Goal: Task Accomplishment & Management: Complete application form

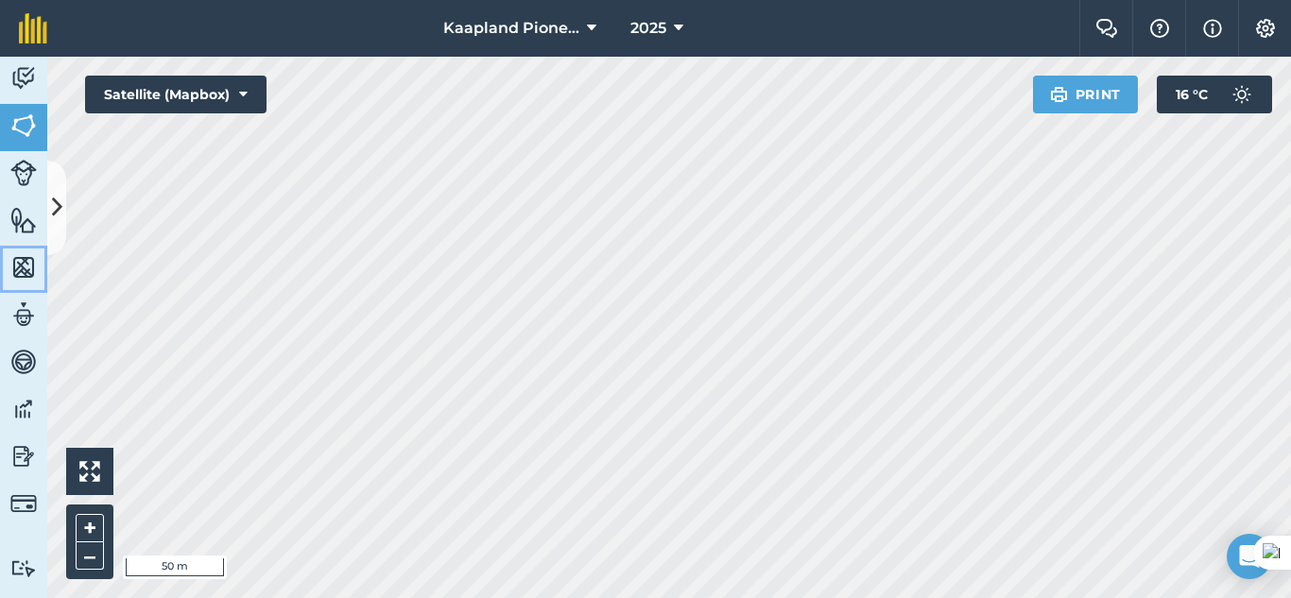
click at [23, 254] on img at bounding box center [23, 267] width 26 height 28
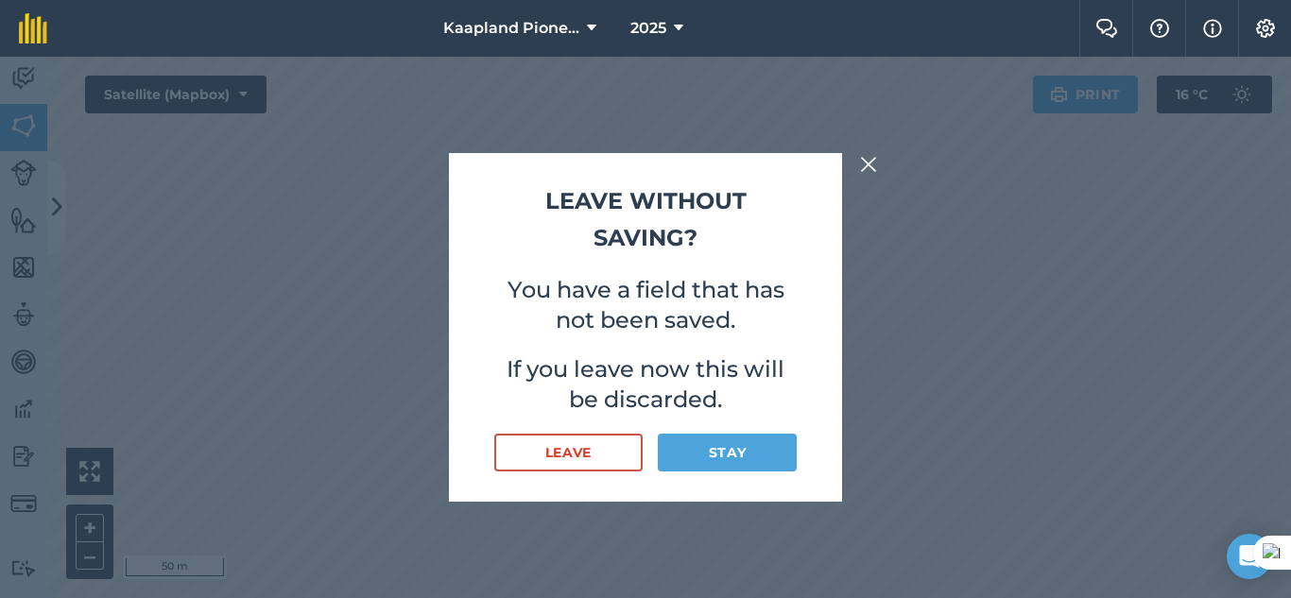
click at [878, 163] on button at bounding box center [868, 164] width 23 height 23
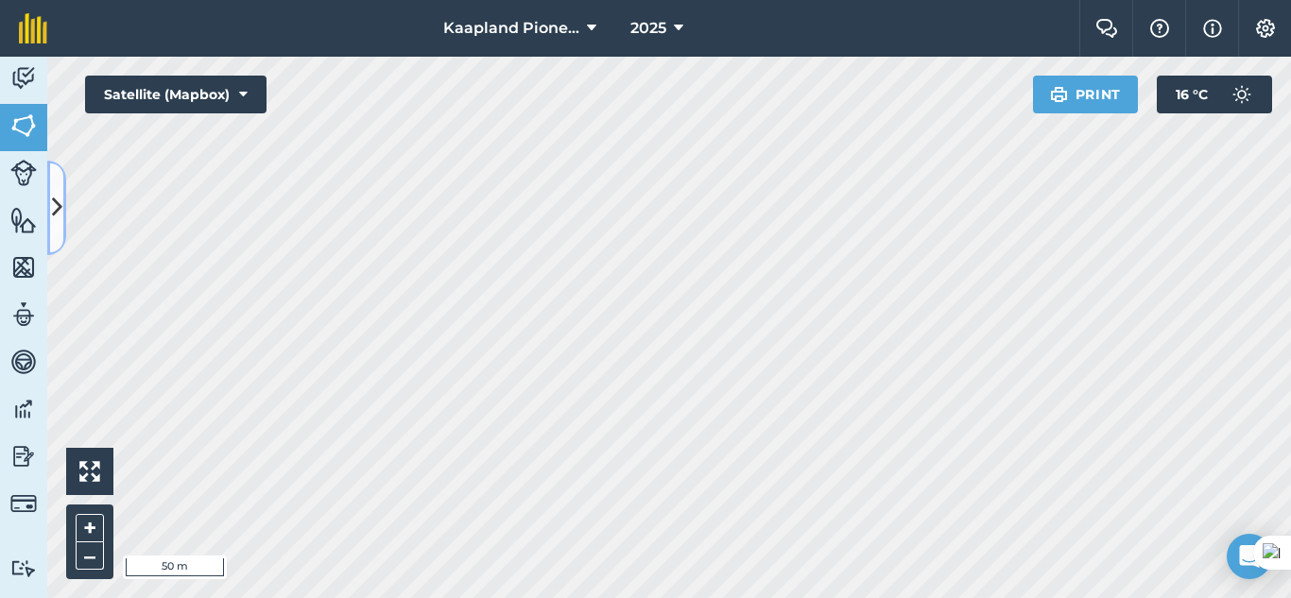
click at [62, 222] on button at bounding box center [56, 208] width 19 height 95
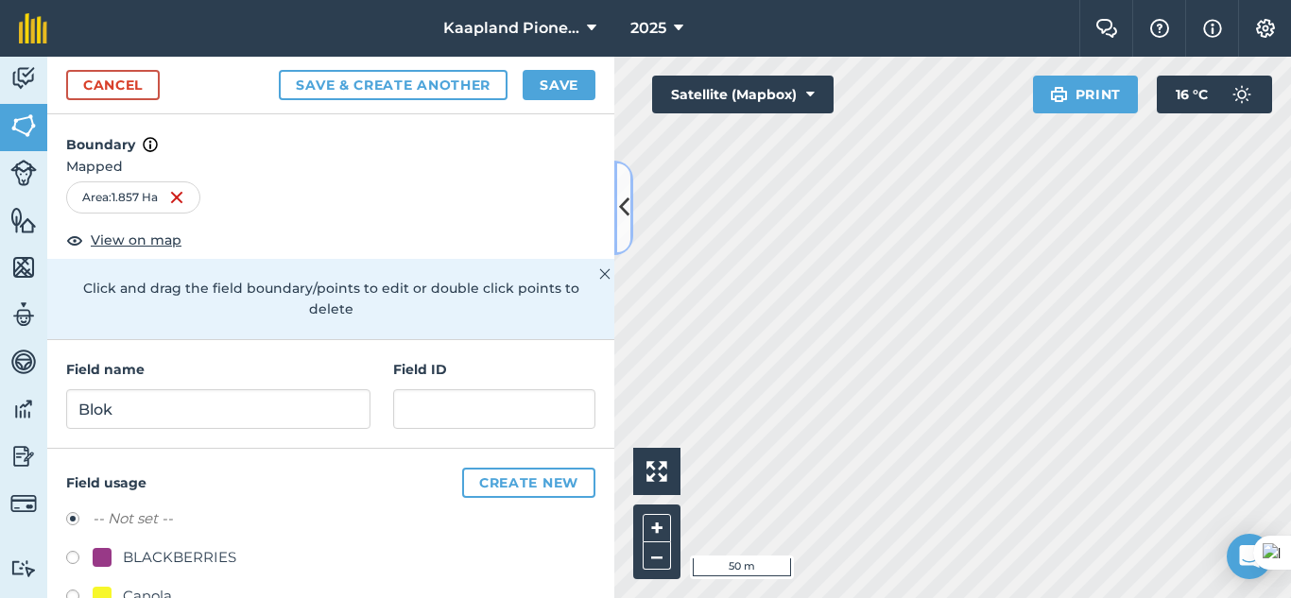
click at [624, 221] on icon at bounding box center [624, 207] width 10 height 33
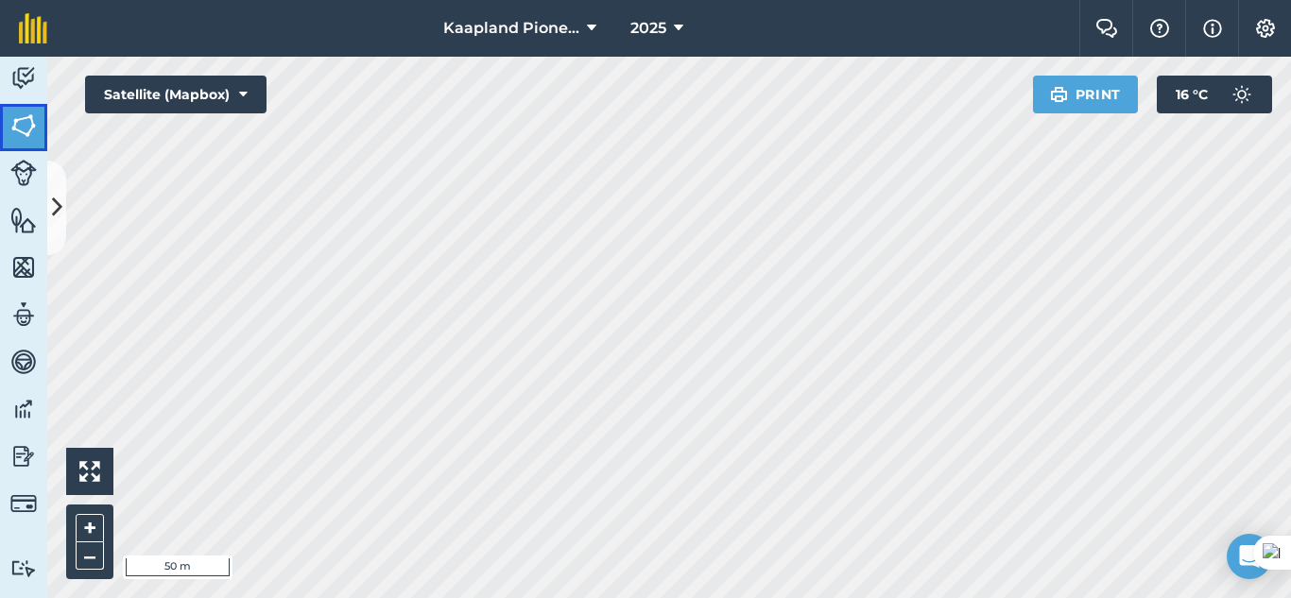
click at [27, 122] on img at bounding box center [23, 126] width 26 height 28
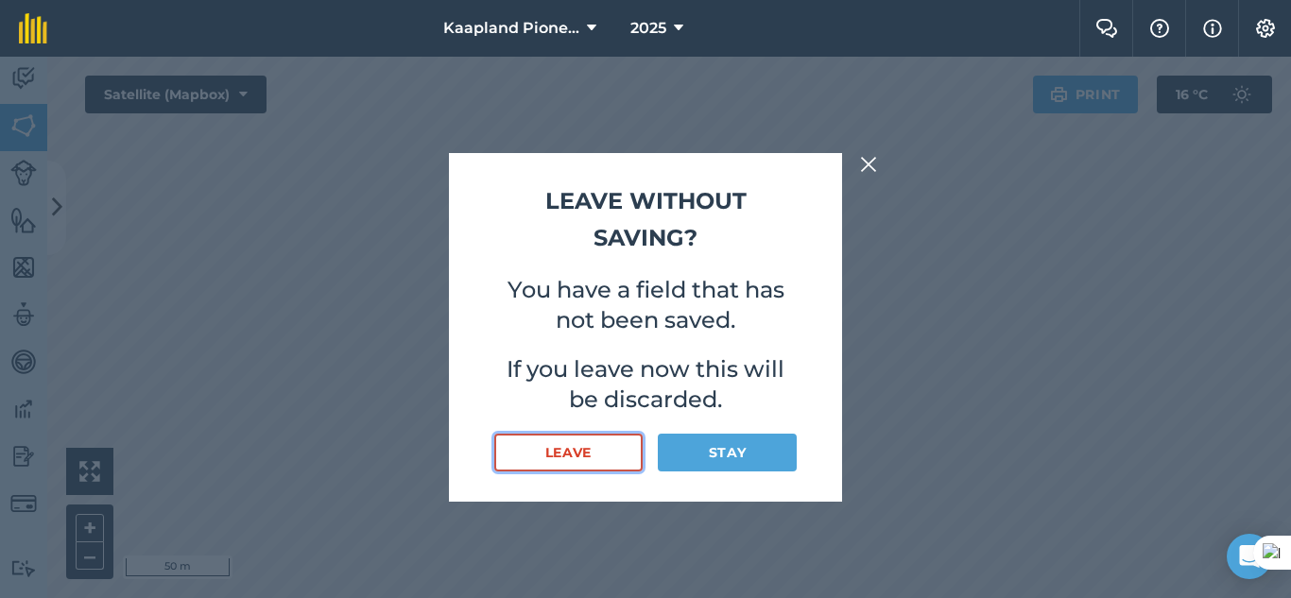
click at [626, 457] on button "Leave" at bounding box center [568, 453] width 148 height 38
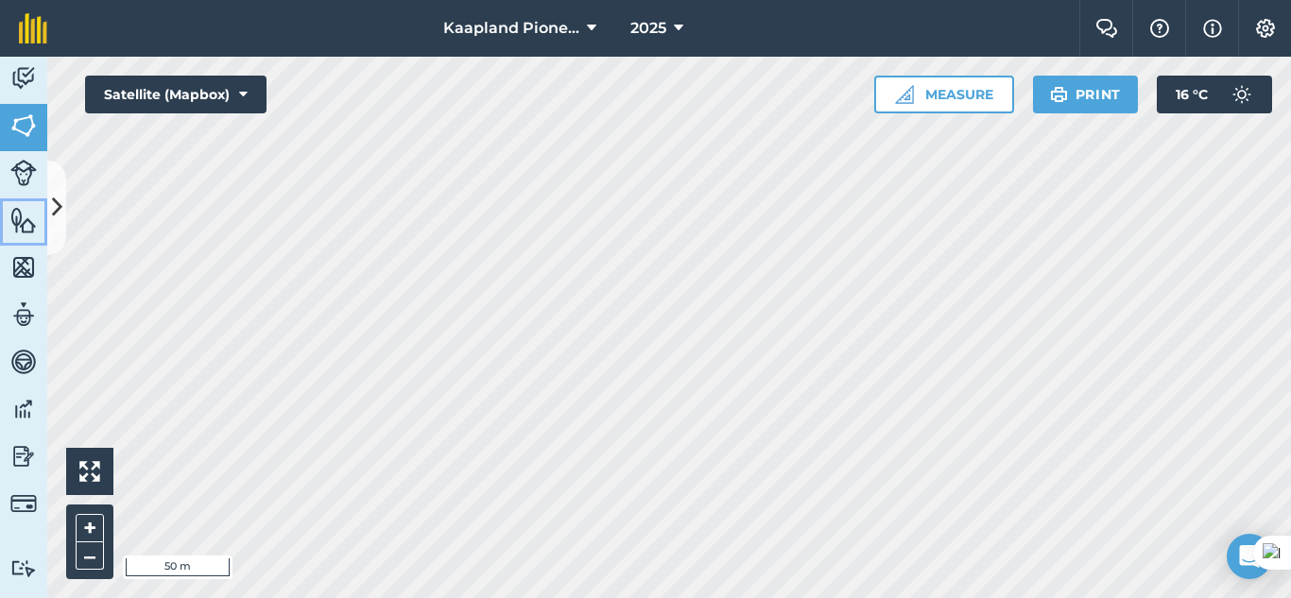
click at [22, 215] on img at bounding box center [23, 220] width 26 height 28
click at [62, 211] on button at bounding box center [56, 208] width 19 height 95
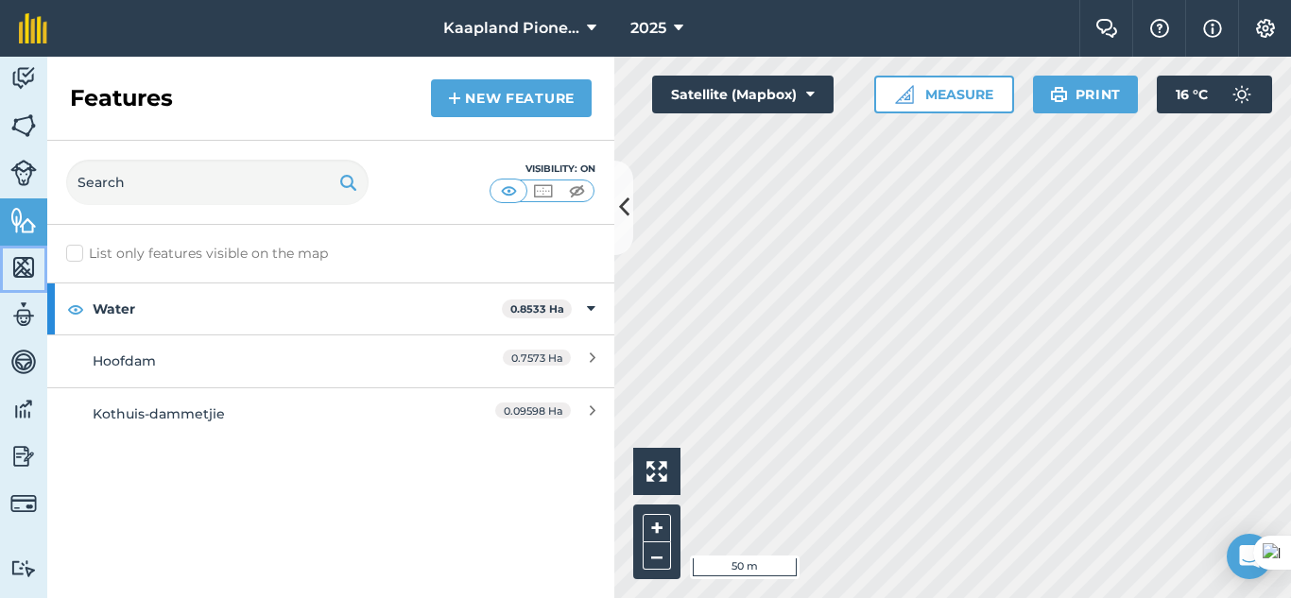
click at [24, 267] on img at bounding box center [23, 267] width 26 height 28
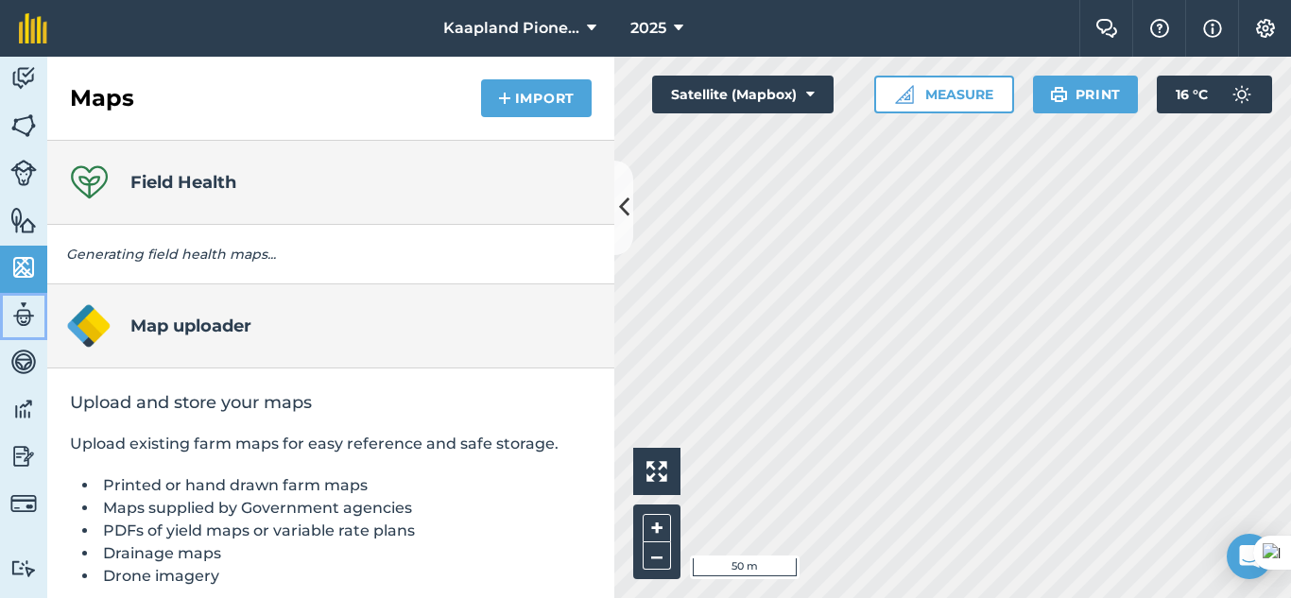
click at [24, 312] on img at bounding box center [23, 315] width 26 height 28
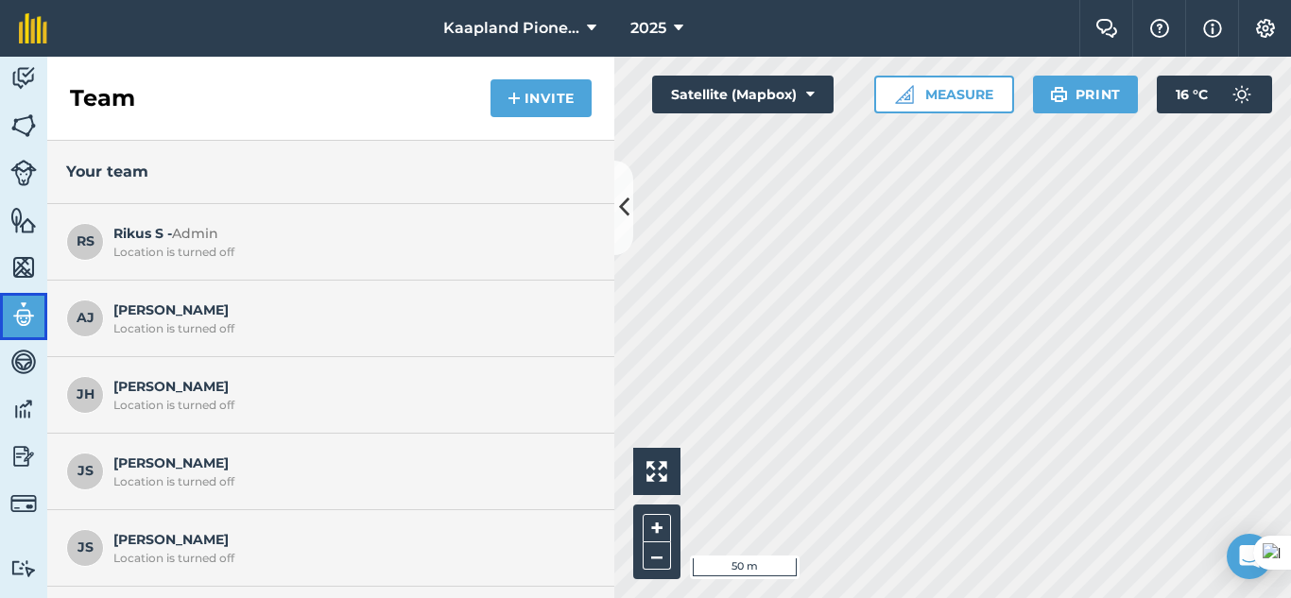
scroll to position [142, 0]
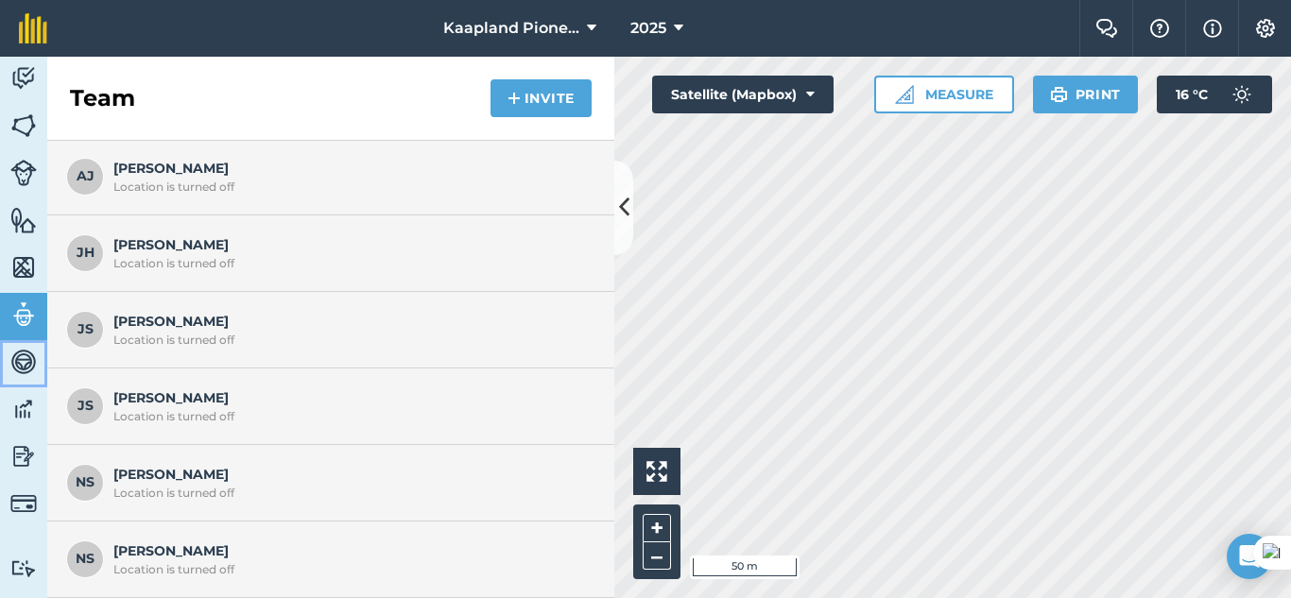
click at [33, 386] on link "Vehicles" at bounding box center [23, 363] width 47 height 47
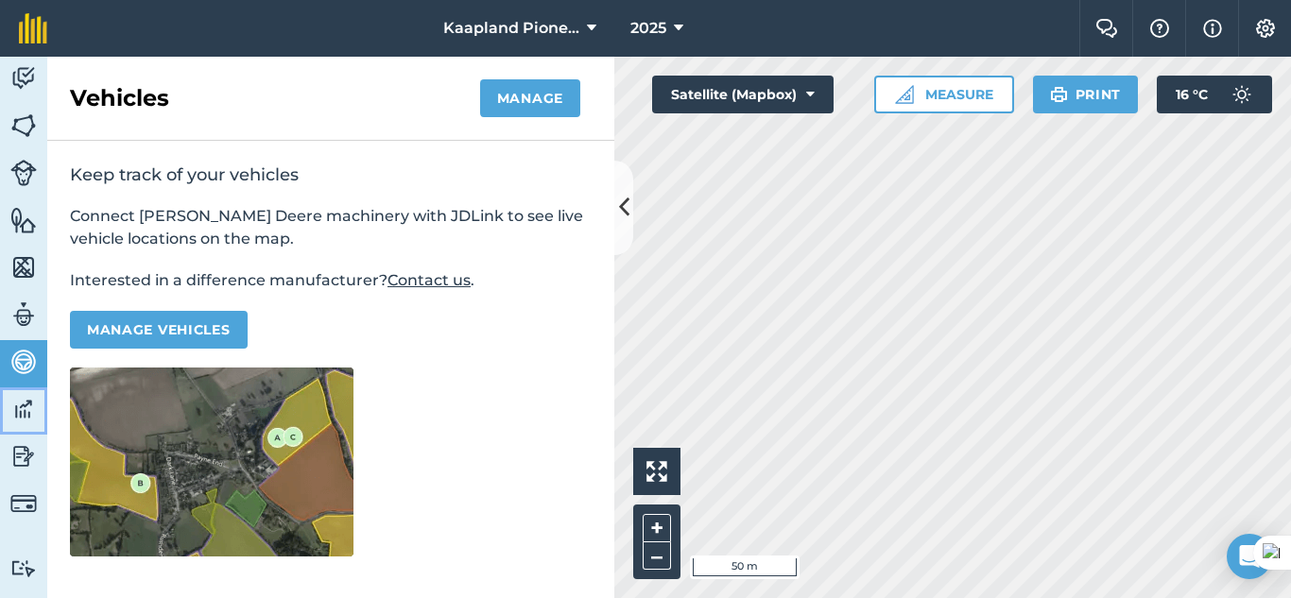
click at [24, 414] on img at bounding box center [23, 409] width 26 height 28
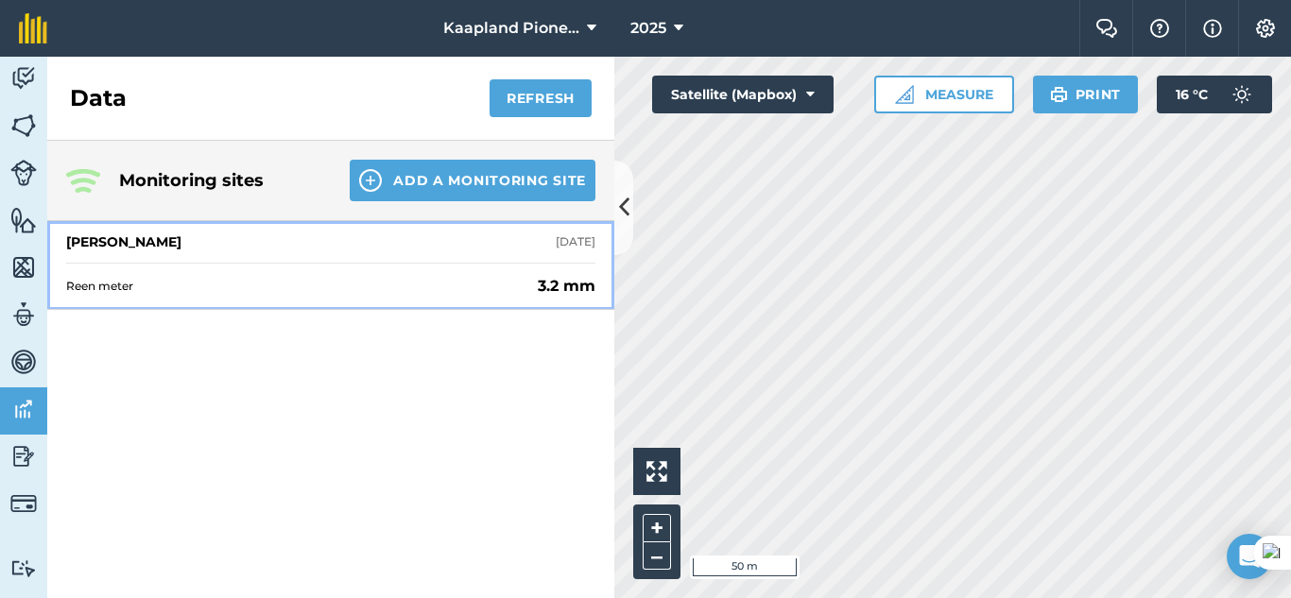
click at [335, 290] on span "Reen meter" at bounding box center [298, 286] width 464 height 15
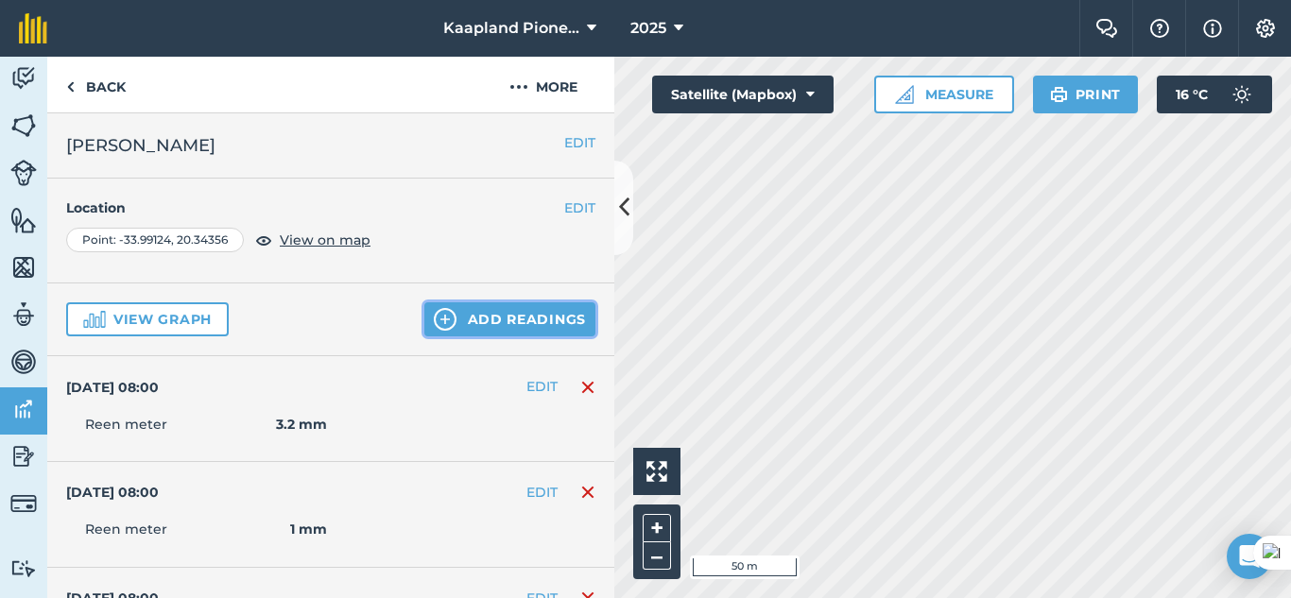
click at [441, 317] on img at bounding box center [445, 319] width 23 height 23
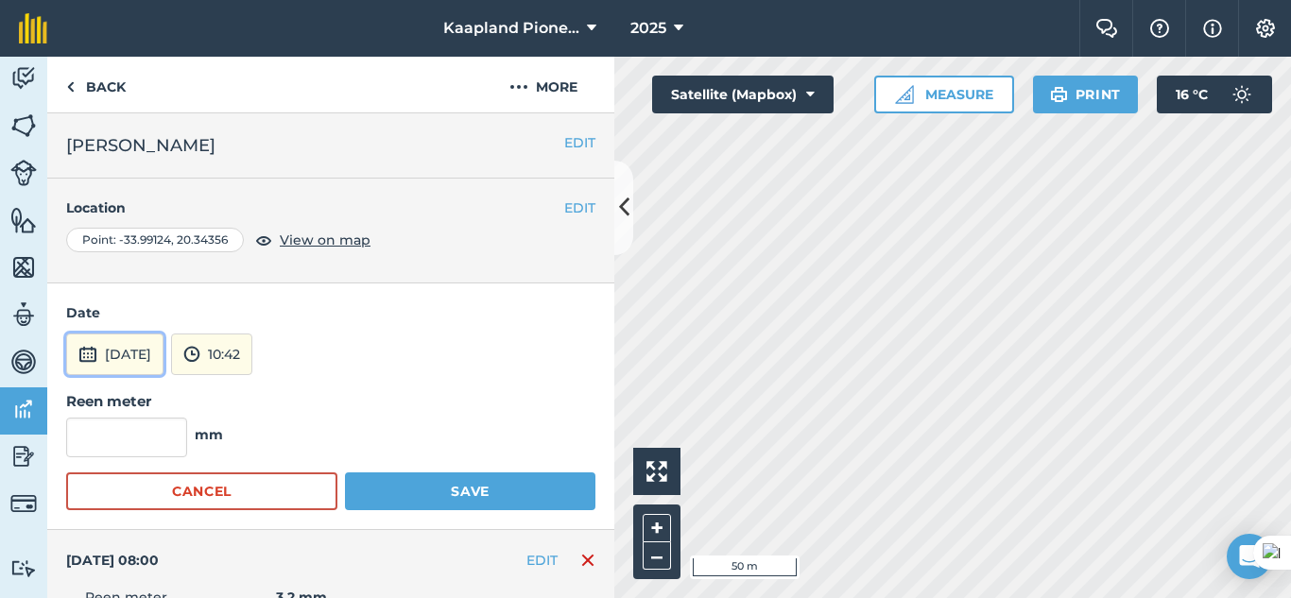
click at [163, 366] on button "[DATE]" at bounding box center [114, 355] width 97 height 42
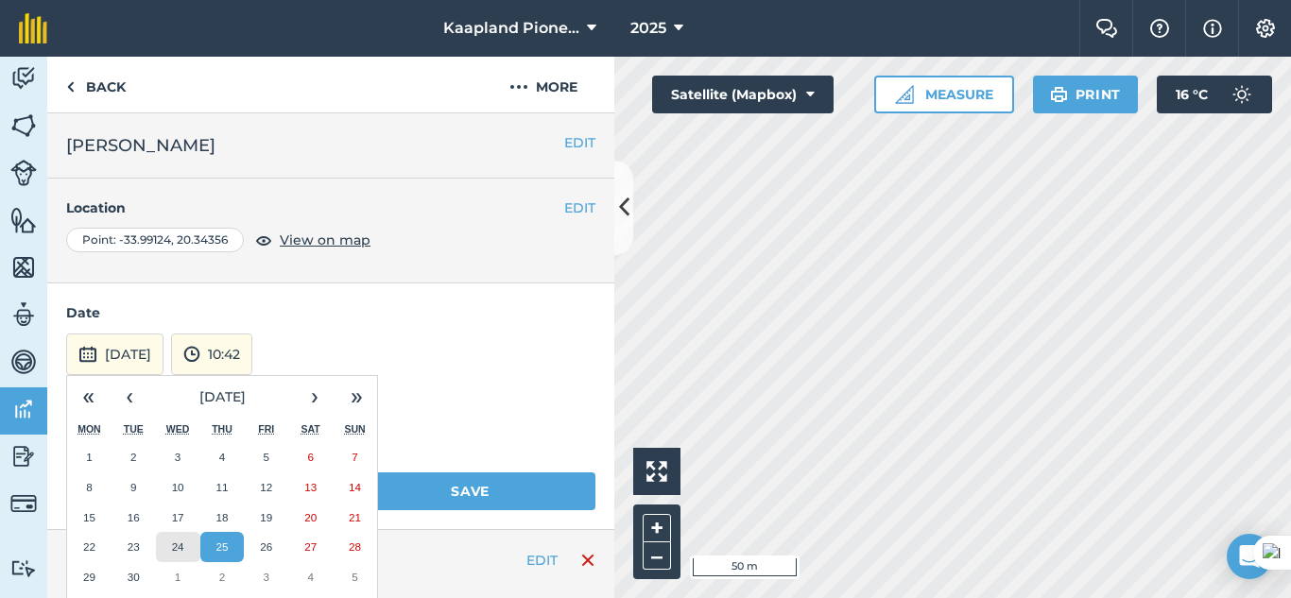
click at [182, 536] on button "24" at bounding box center [178, 547] width 44 height 30
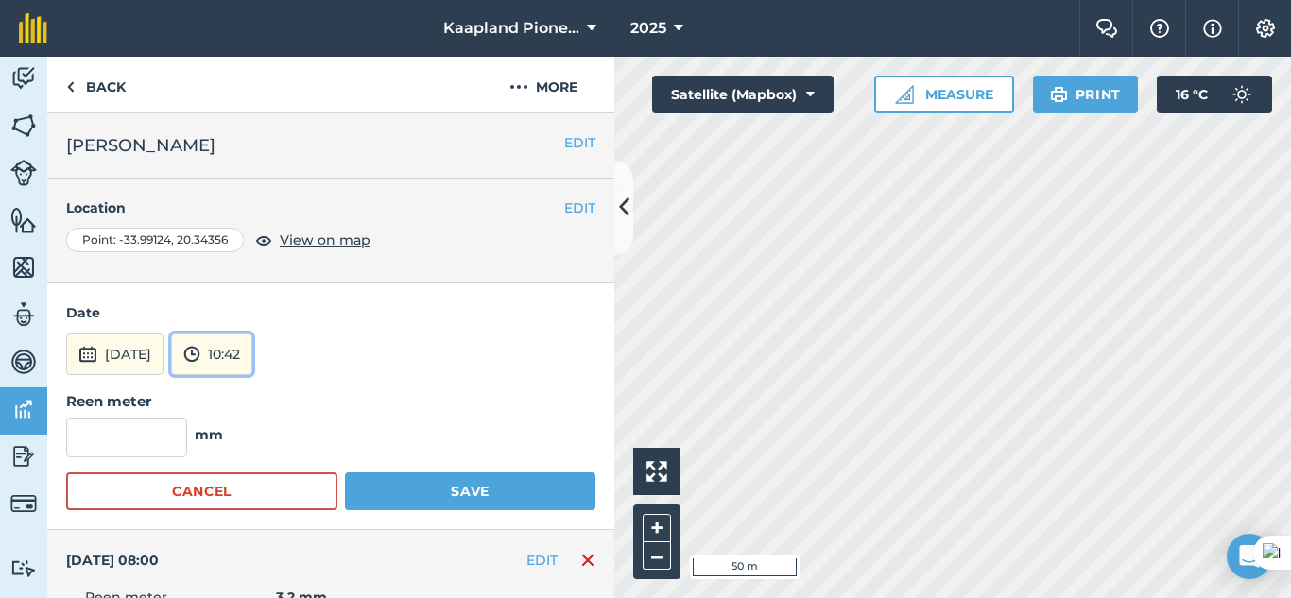
click at [252, 357] on button "10:42" at bounding box center [211, 355] width 81 height 42
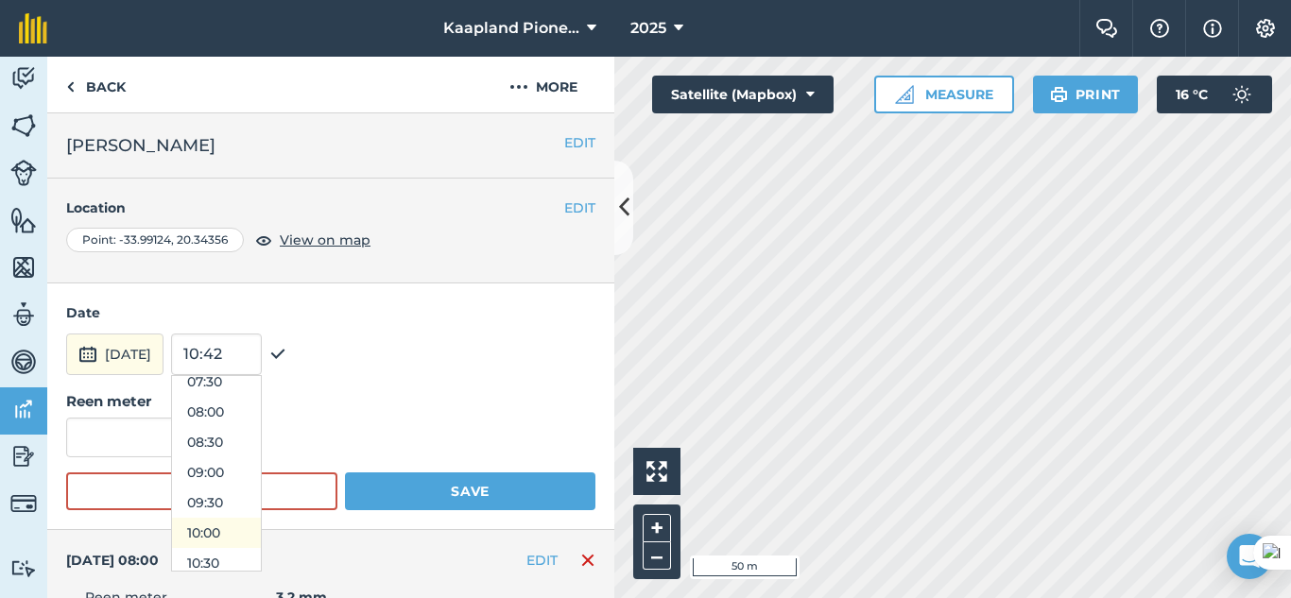
scroll to position [417, 0]
click at [256, 457] on button "08:00" at bounding box center [216, 458] width 89 height 30
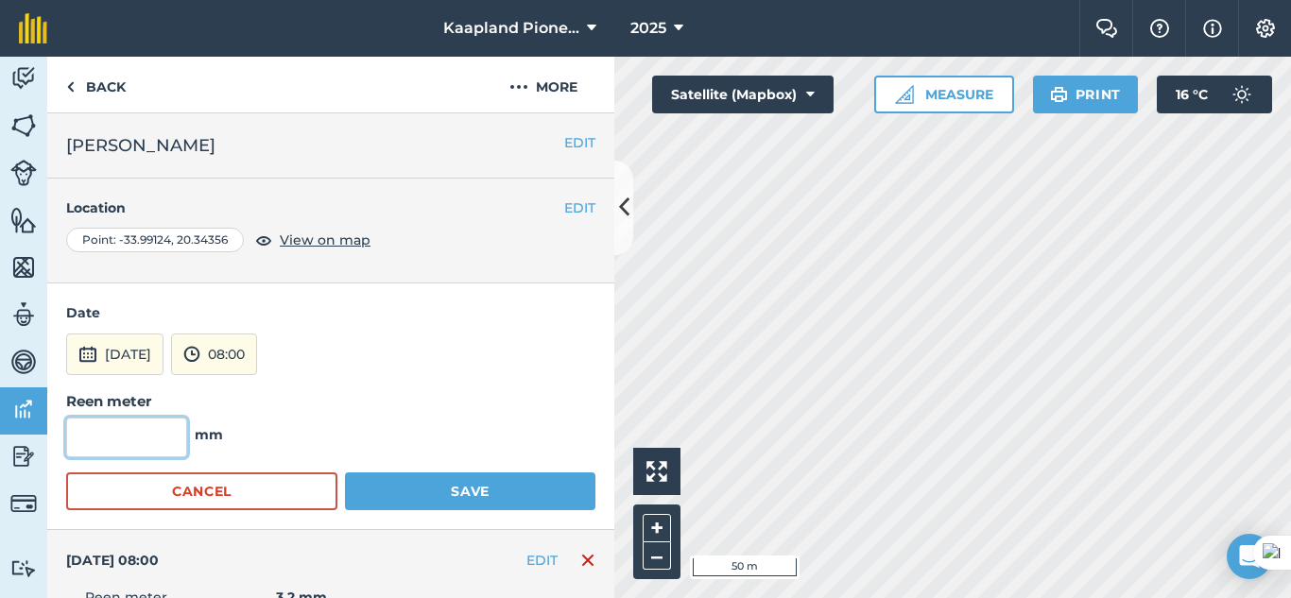
click at [152, 431] on input "text" at bounding box center [126, 438] width 121 height 40
type input "4"
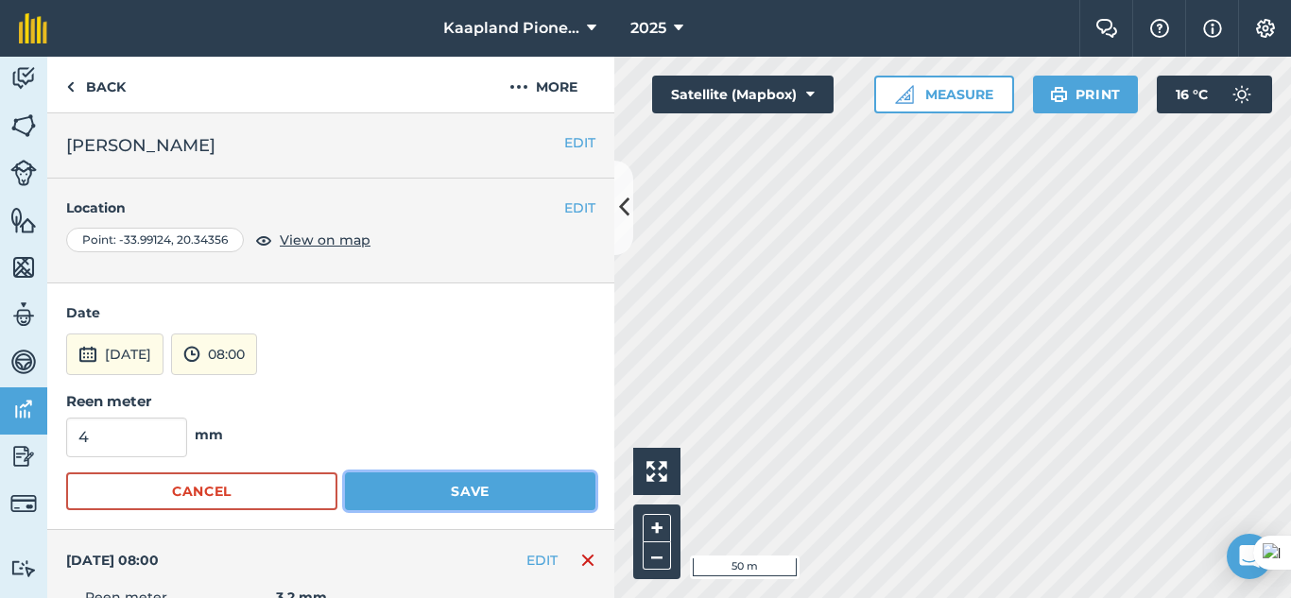
click at [417, 488] on button "Save" at bounding box center [470, 492] width 250 height 38
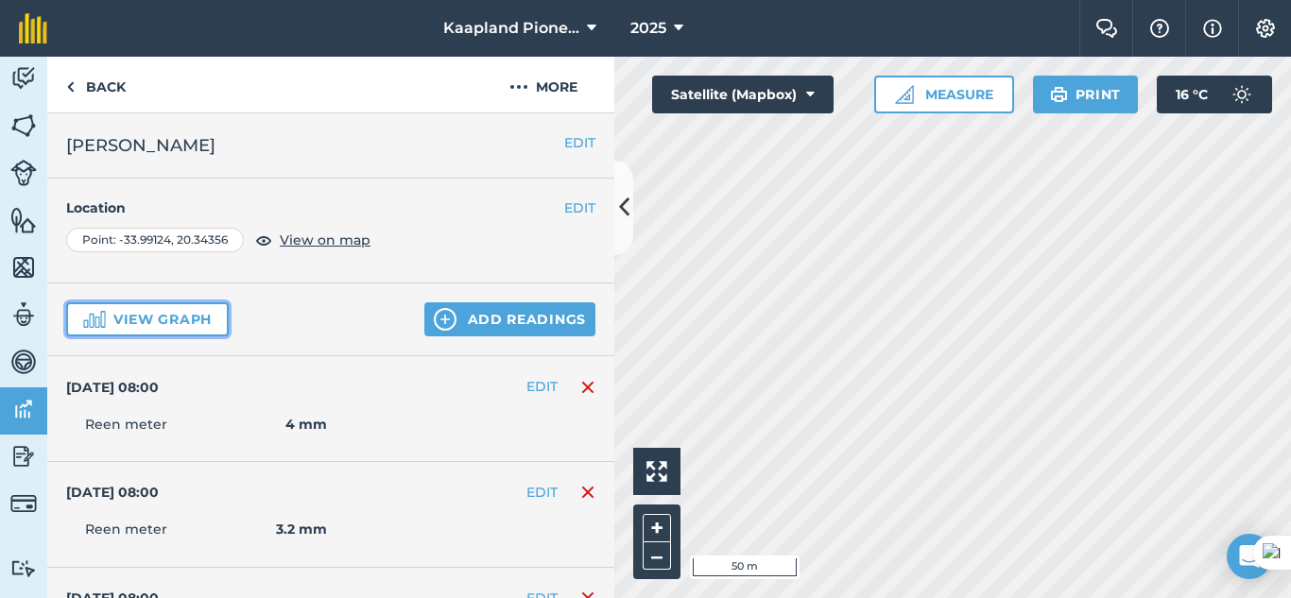
click at [198, 327] on button "View graph" at bounding box center [147, 319] width 163 height 34
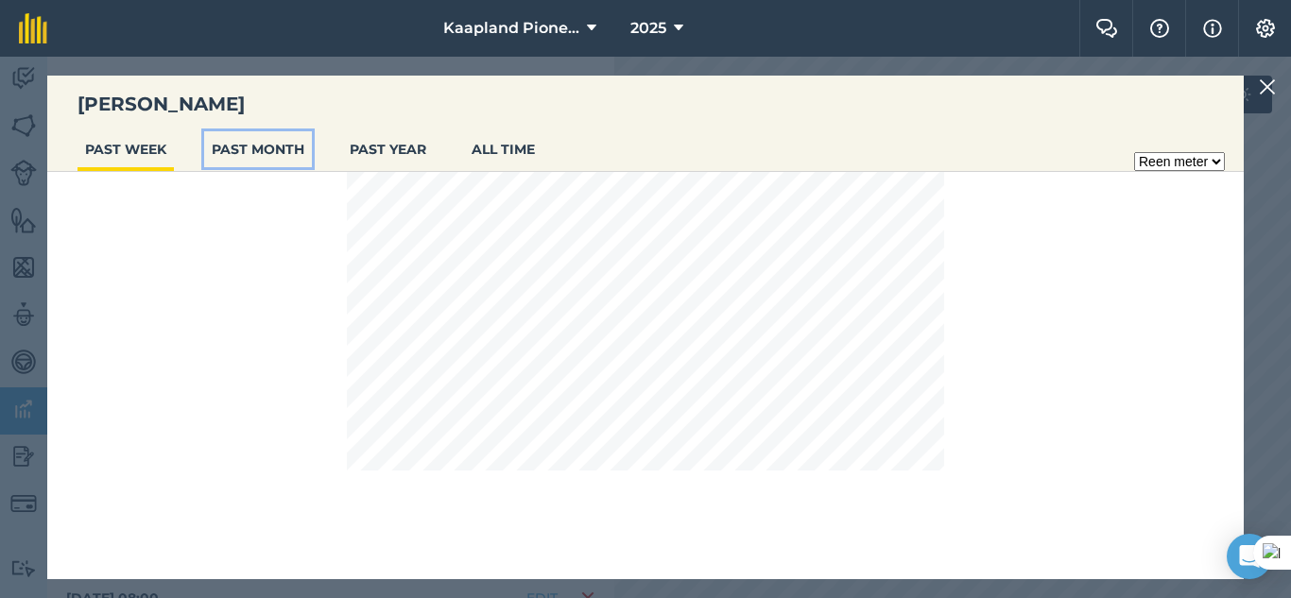
click at [279, 157] on button "PAST MONTH" at bounding box center [258, 149] width 108 height 36
click at [388, 145] on button "PAST YEAR" at bounding box center [388, 149] width 92 height 36
click at [141, 155] on button "PAST WEEK" at bounding box center [125, 149] width 96 height 36
click at [1267, 90] on img at bounding box center [1267, 87] width 17 height 23
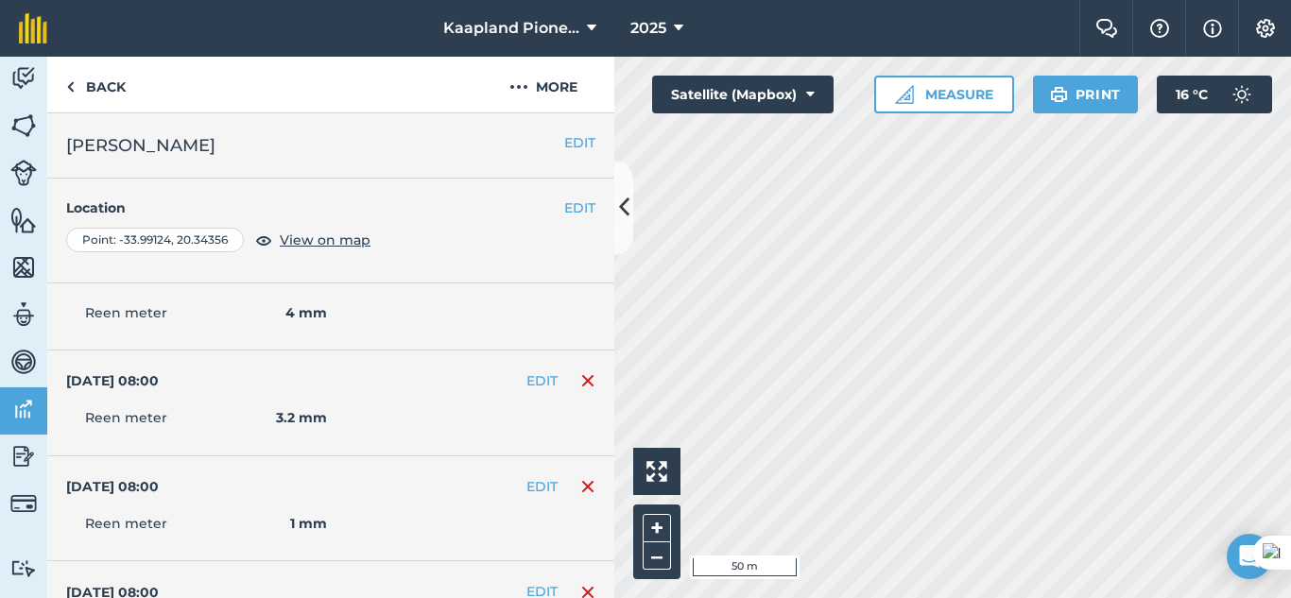
scroll to position [158, 0]
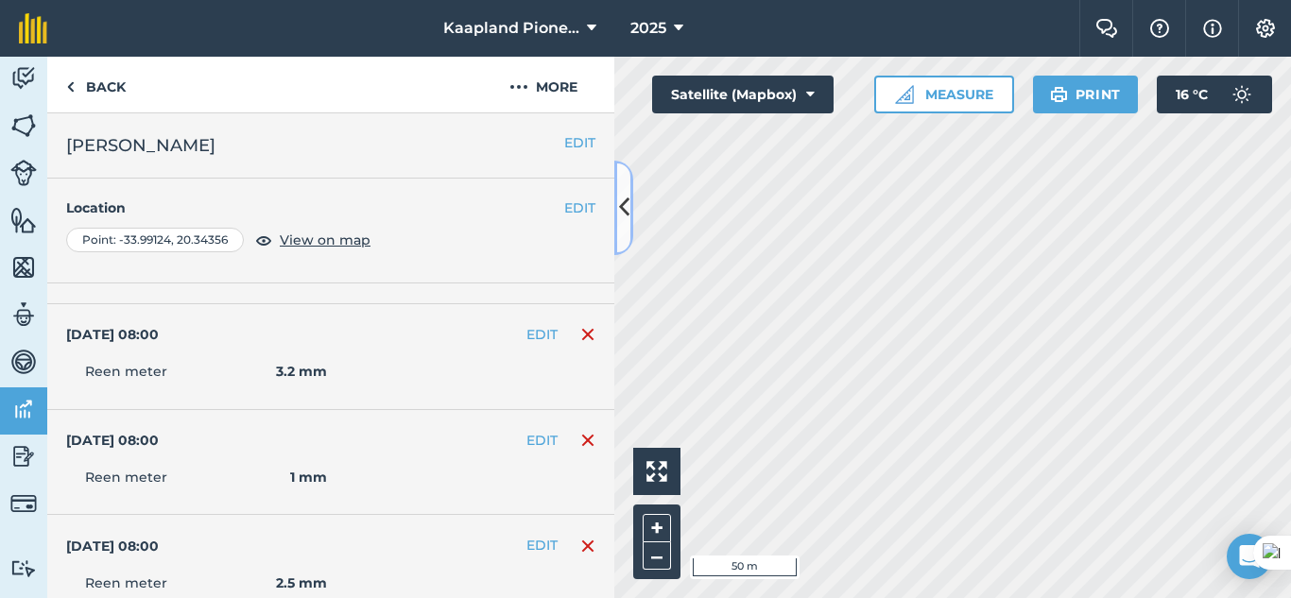
click at [626, 222] on icon at bounding box center [624, 207] width 10 height 33
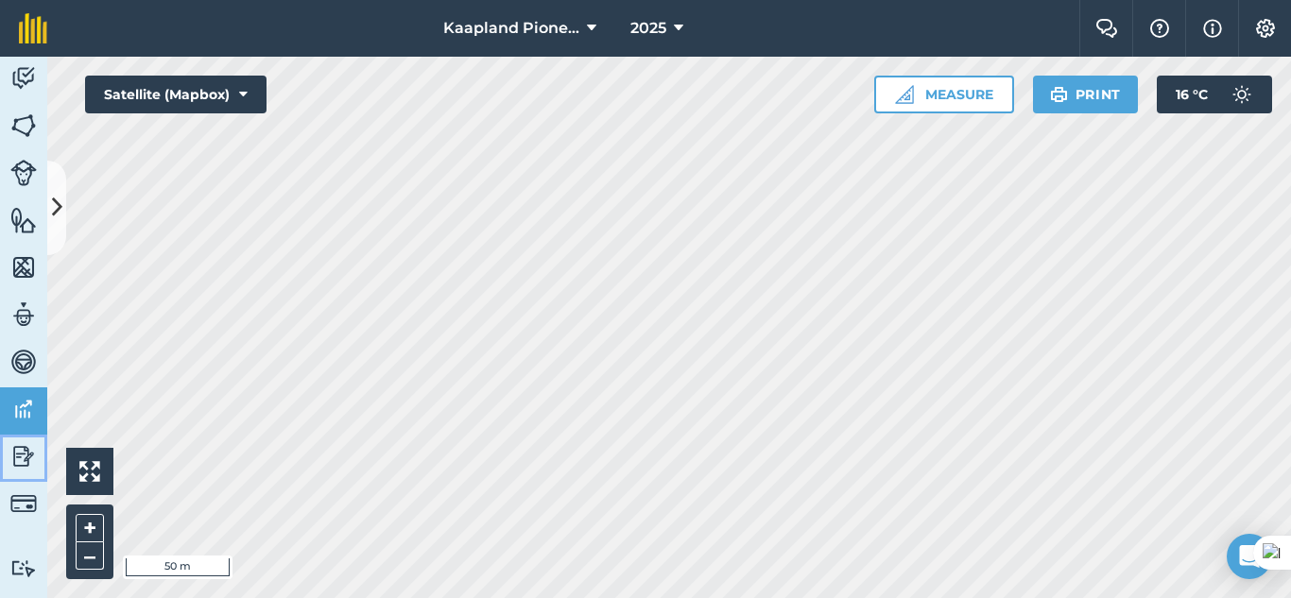
click at [26, 463] on img at bounding box center [23, 456] width 26 height 28
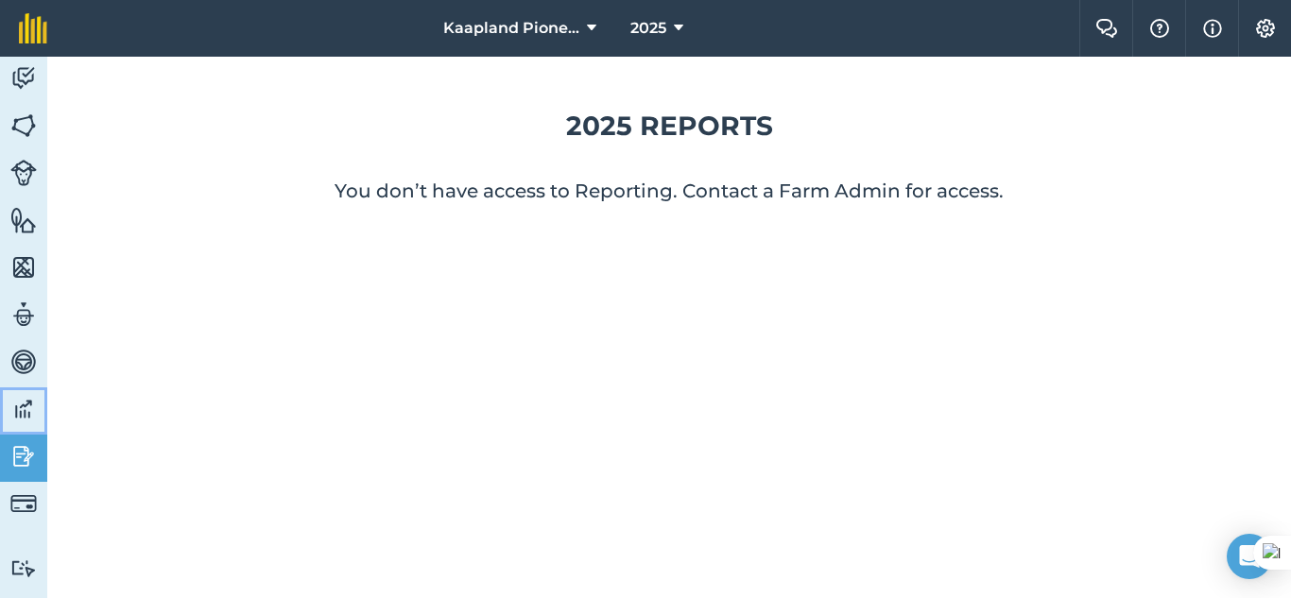
click at [26, 393] on link "Data" at bounding box center [23, 410] width 47 height 47
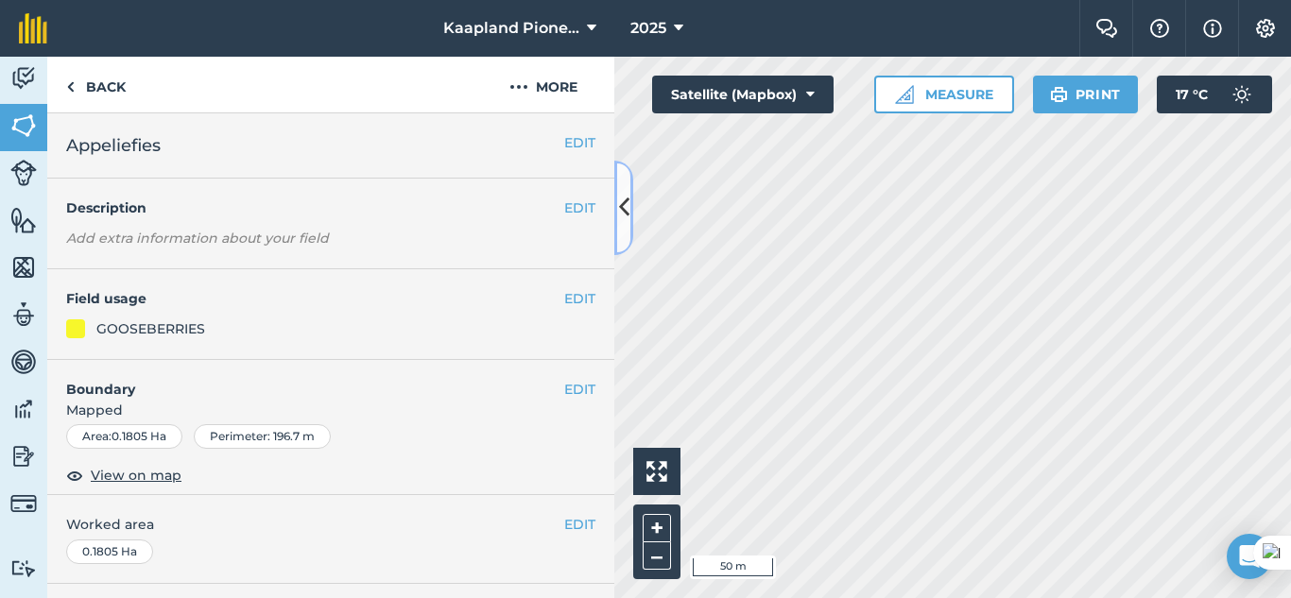
click at [629, 226] on button at bounding box center [623, 208] width 19 height 95
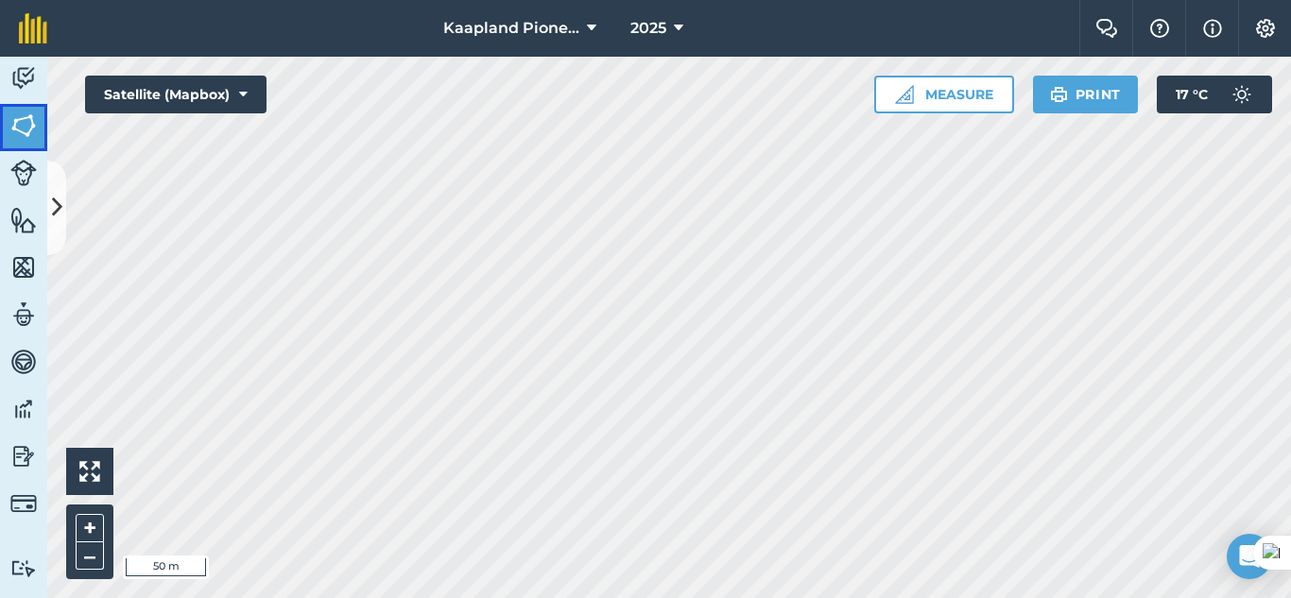
click at [26, 131] on img at bounding box center [23, 126] width 26 height 28
click at [60, 190] on button at bounding box center [56, 208] width 19 height 95
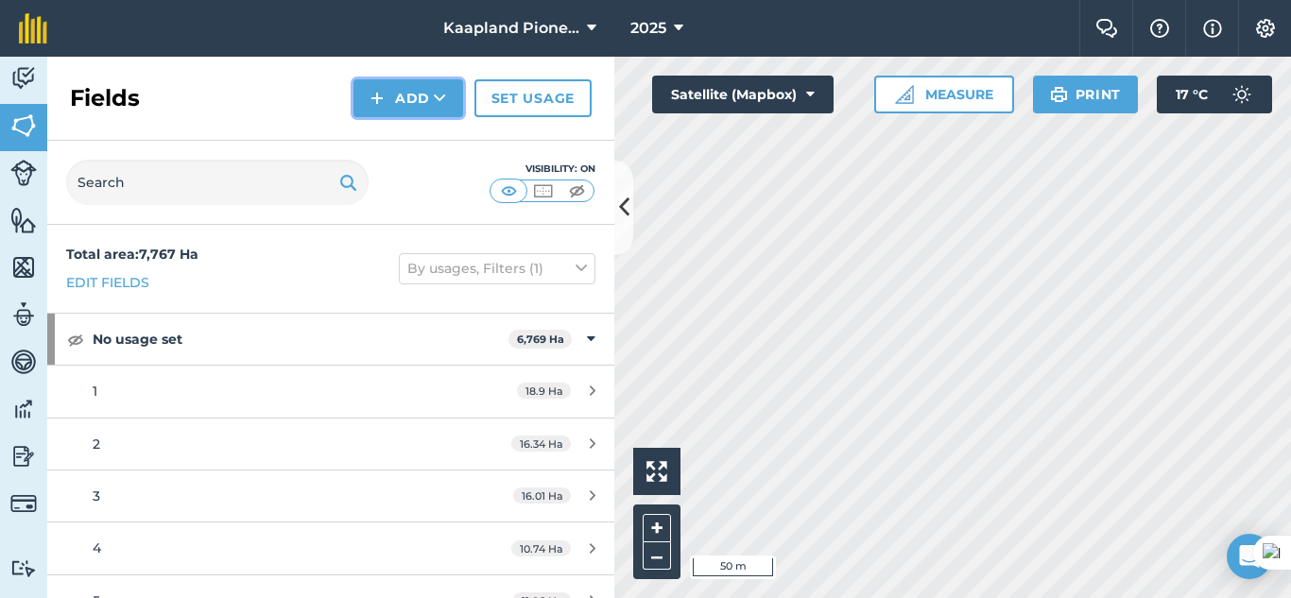
click at [430, 112] on button "Add" at bounding box center [408, 98] width 110 height 38
click at [423, 142] on link "Draw" at bounding box center [408, 141] width 104 height 42
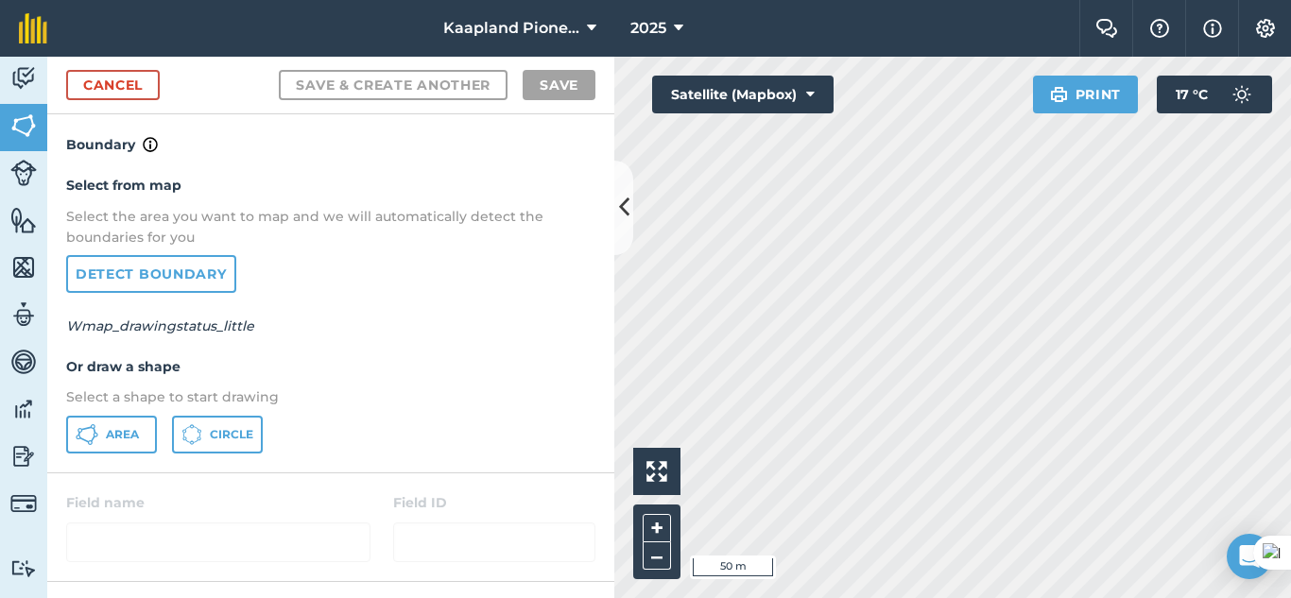
scroll to position [158, 0]
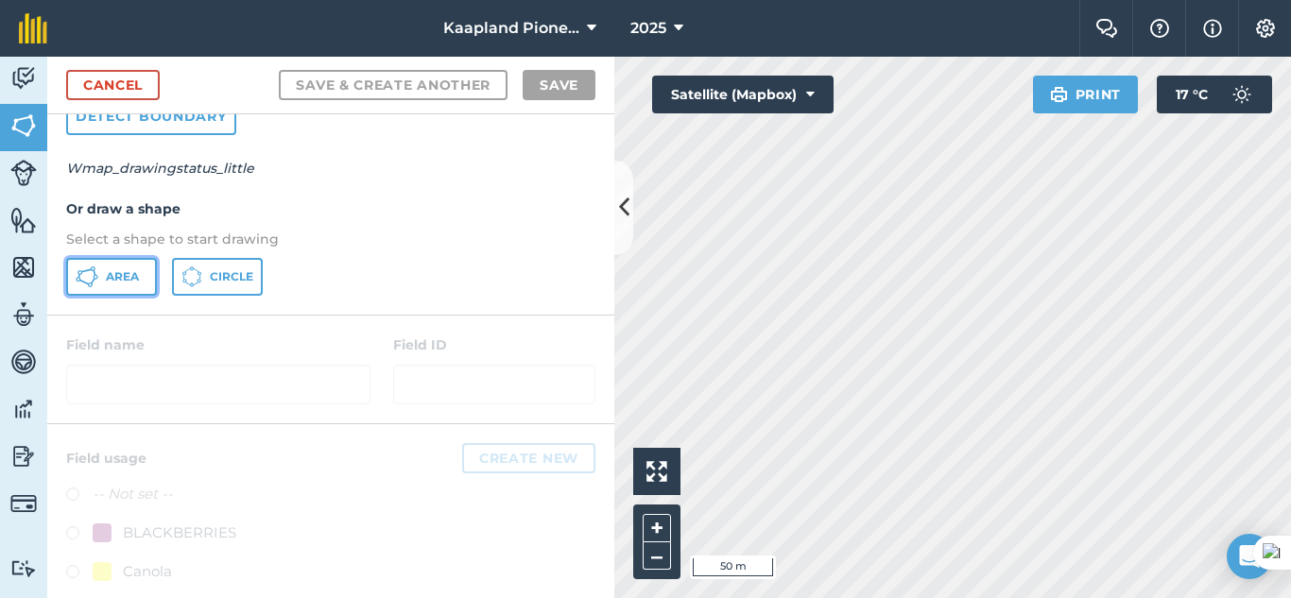
click at [129, 282] on span "Area" at bounding box center [122, 276] width 33 height 15
click at [1092, 86] on div "Click to start drawing i 50 m + – Satellite (Mapbox) Print 17 ° C" at bounding box center [952, 328] width 677 height 542
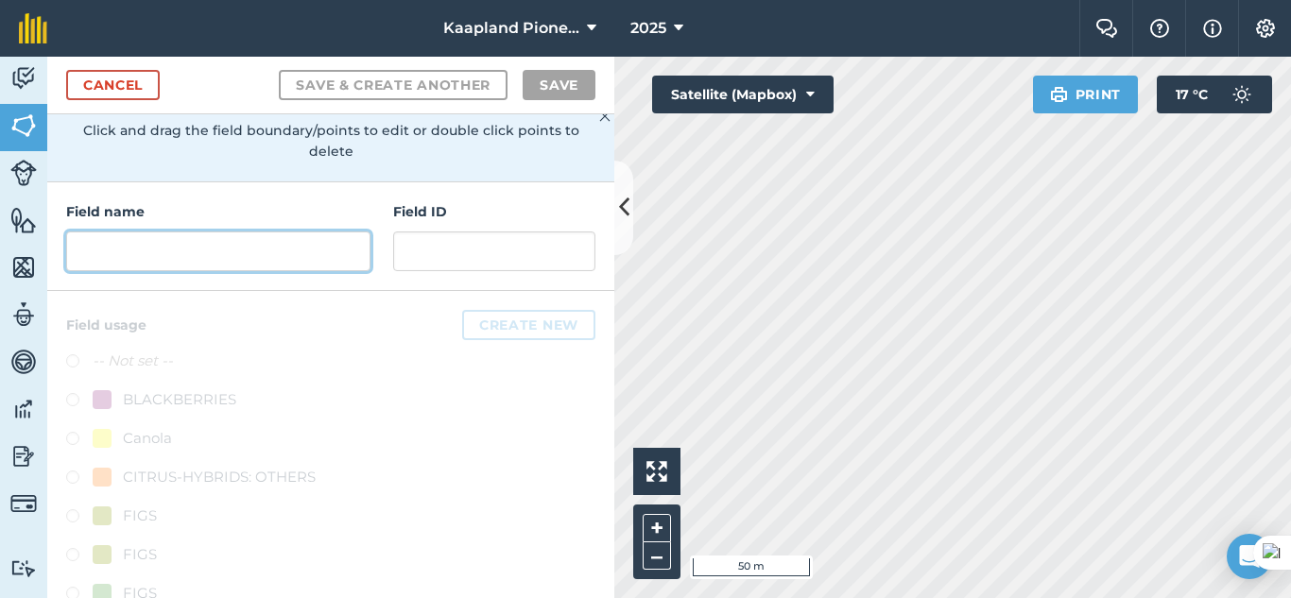
click at [167, 260] on input "text" at bounding box center [218, 252] width 304 height 40
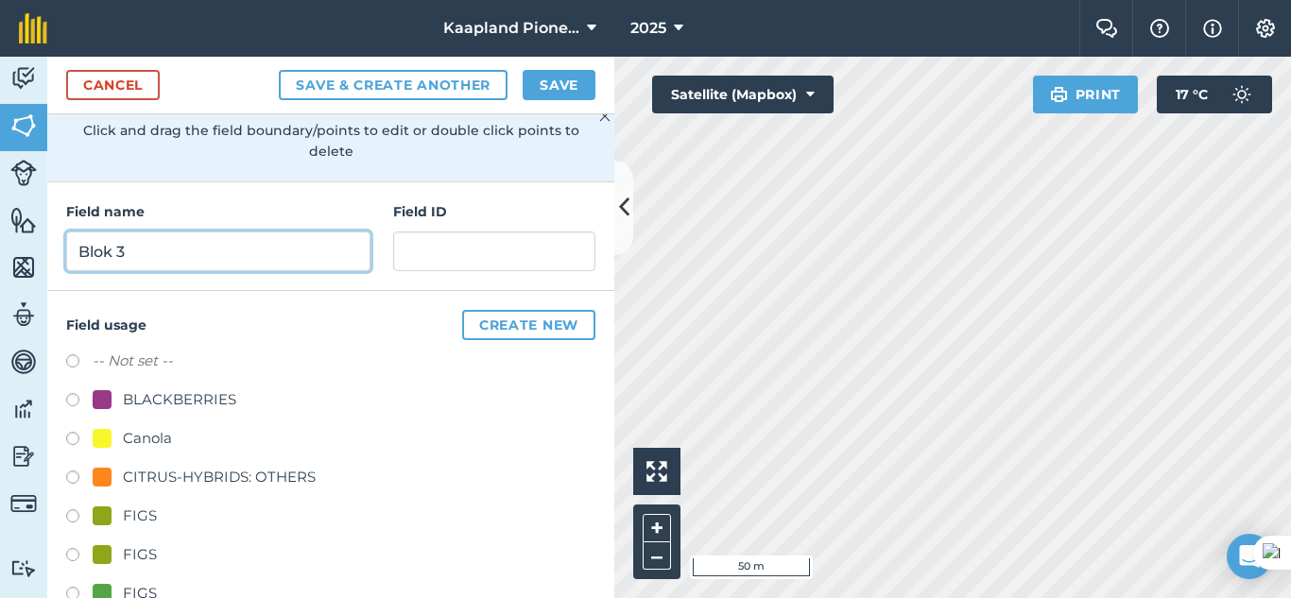
type input "Blok 3"
click at [68, 355] on label at bounding box center [79, 363] width 26 height 19
radio input "true"
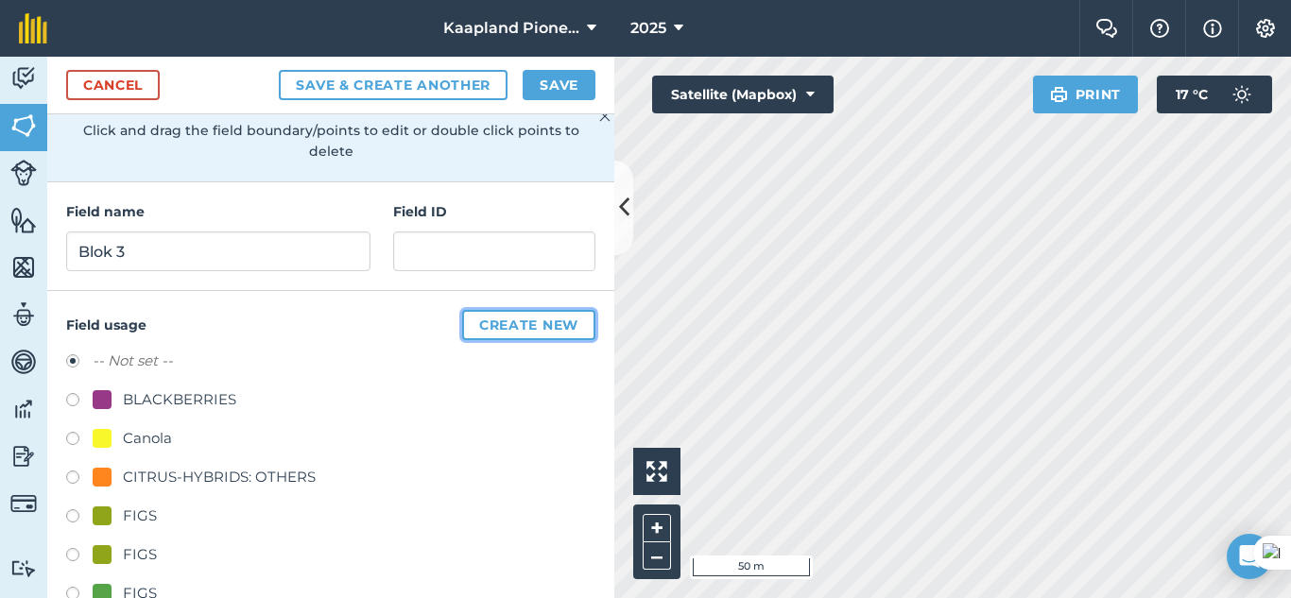
click at [501, 328] on button "Create new" at bounding box center [528, 325] width 133 height 30
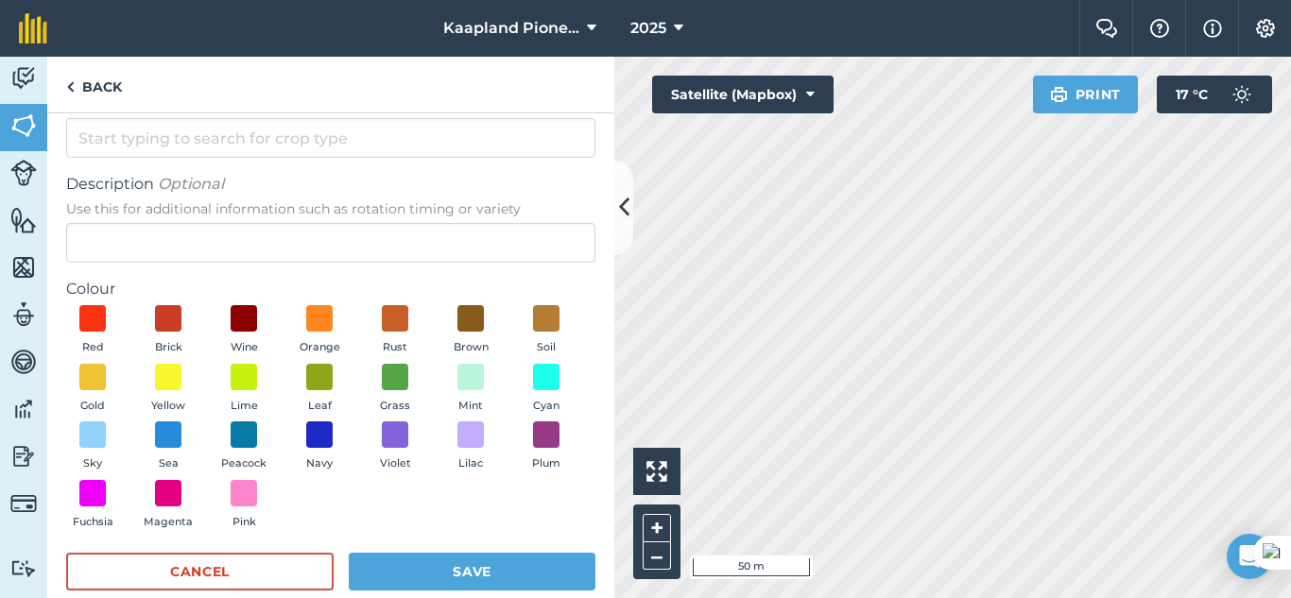
scroll to position [95, 0]
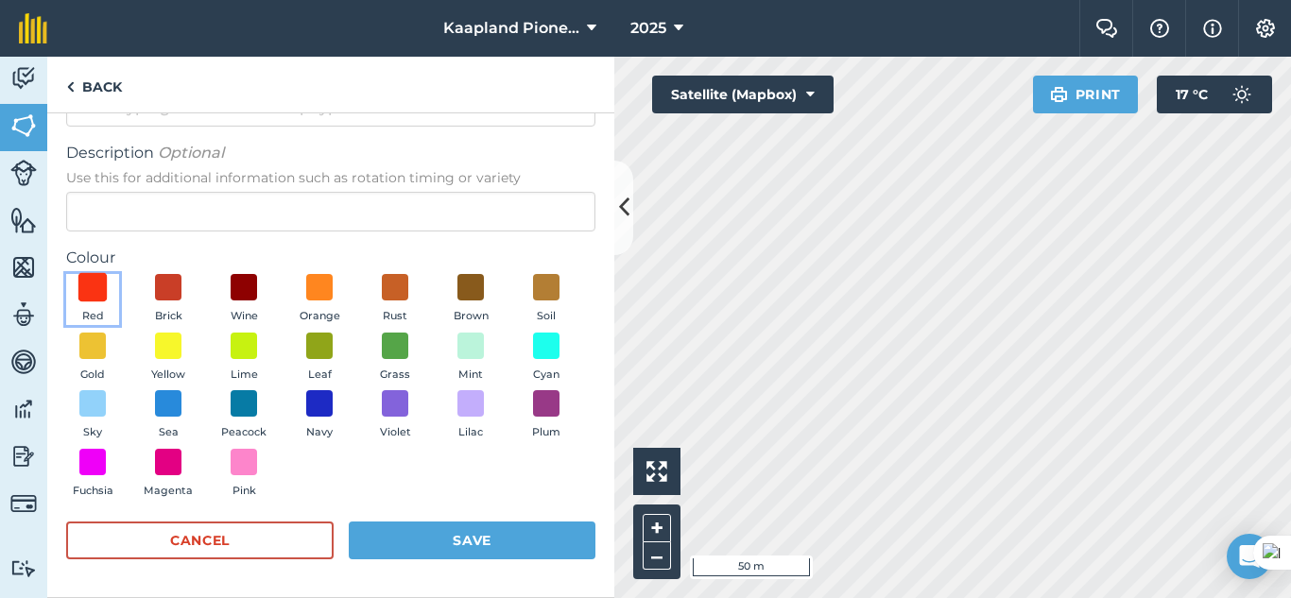
click at [86, 284] on span at bounding box center [92, 287] width 29 height 29
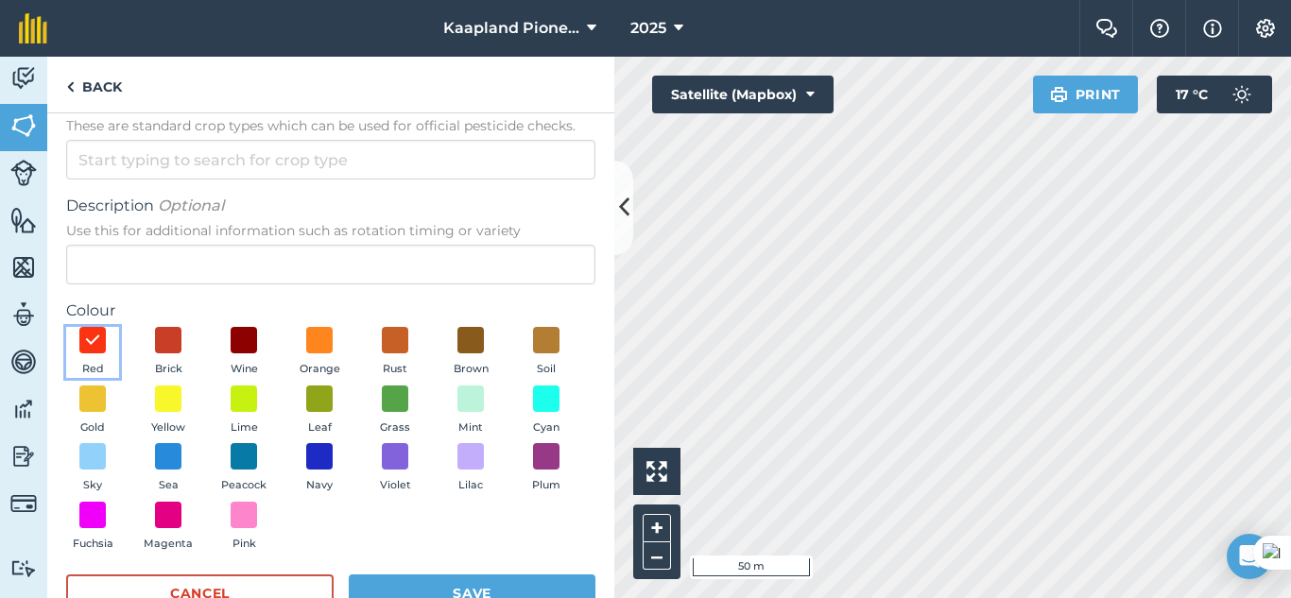
scroll to position [0, 0]
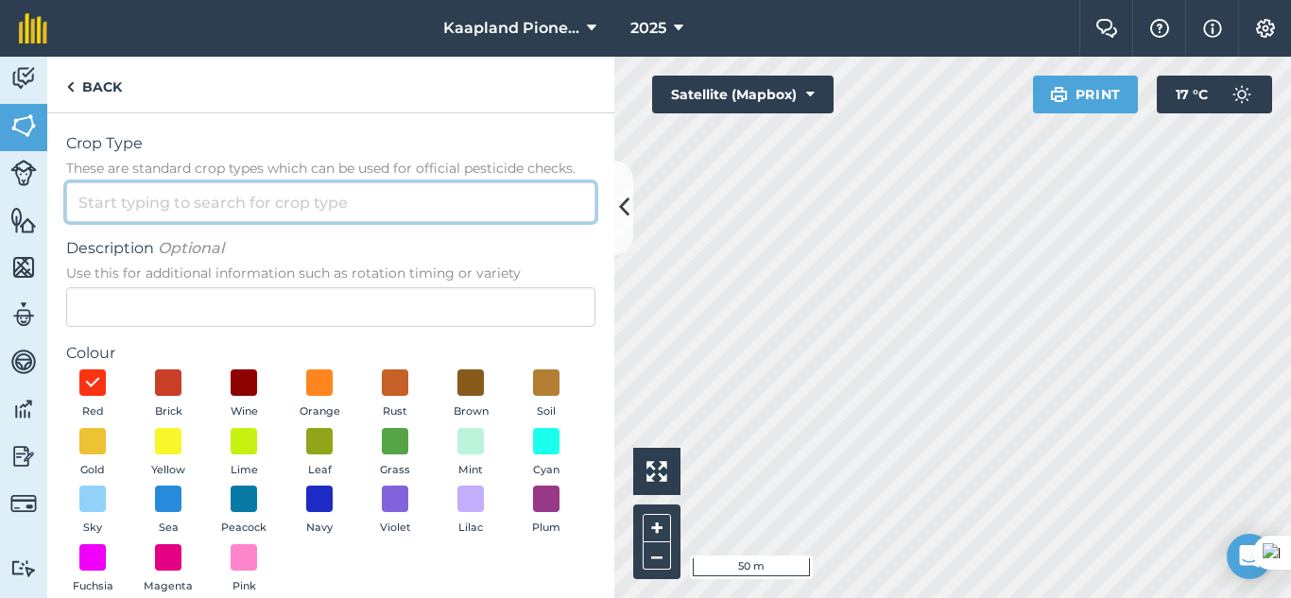
click at [243, 220] on input "Crop Type These are standard crop types which can be used for official pesticid…" at bounding box center [330, 202] width 529 height 40
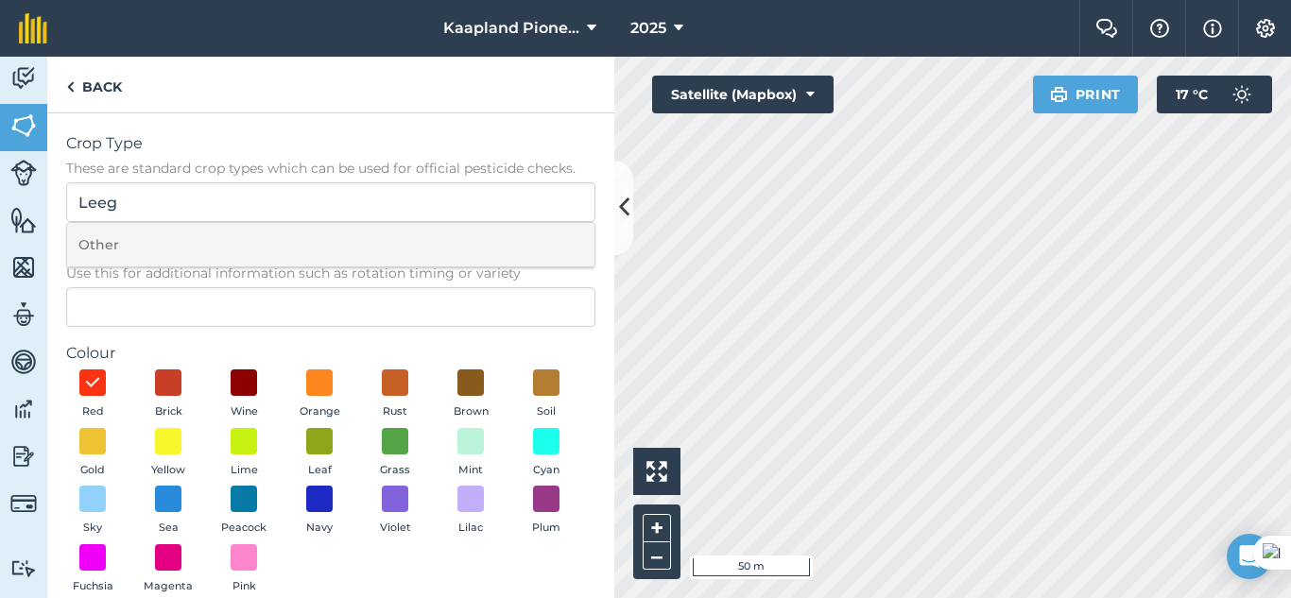
click at [144, 258] on li "Other" at bounding box center [330, 245] width 527 height 44
type input "Other"
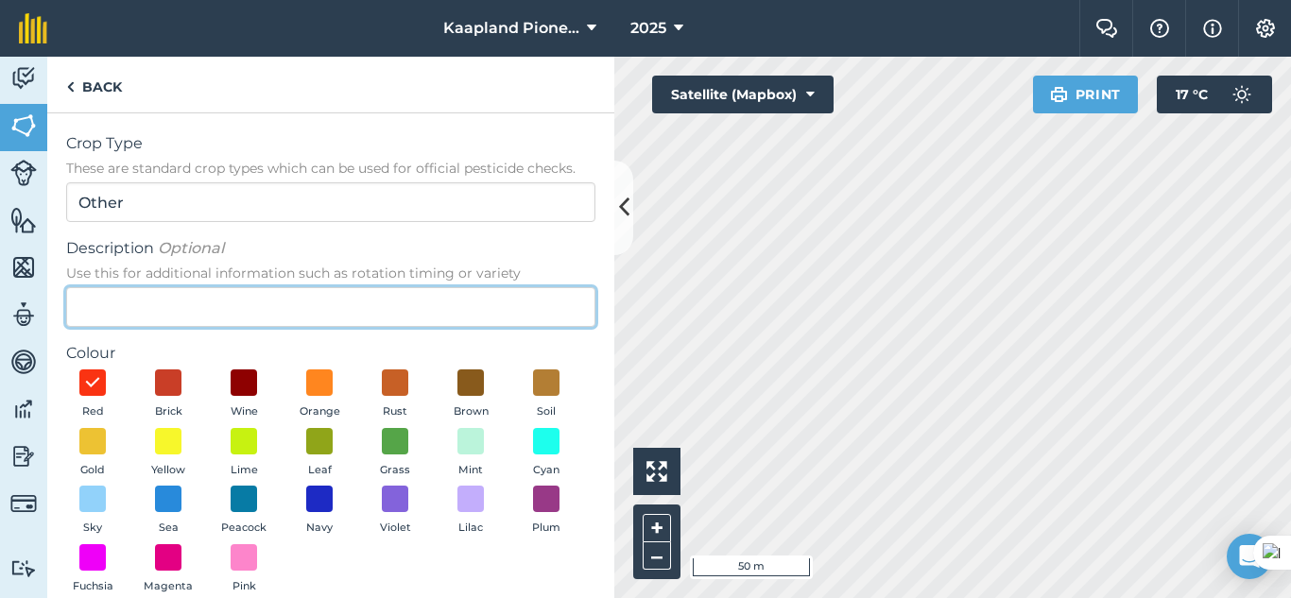
click at [306, 295] on input "Description Optional Use this for additional information such as rotation timin…" at bounding box center [330, 307] width 529 height 40
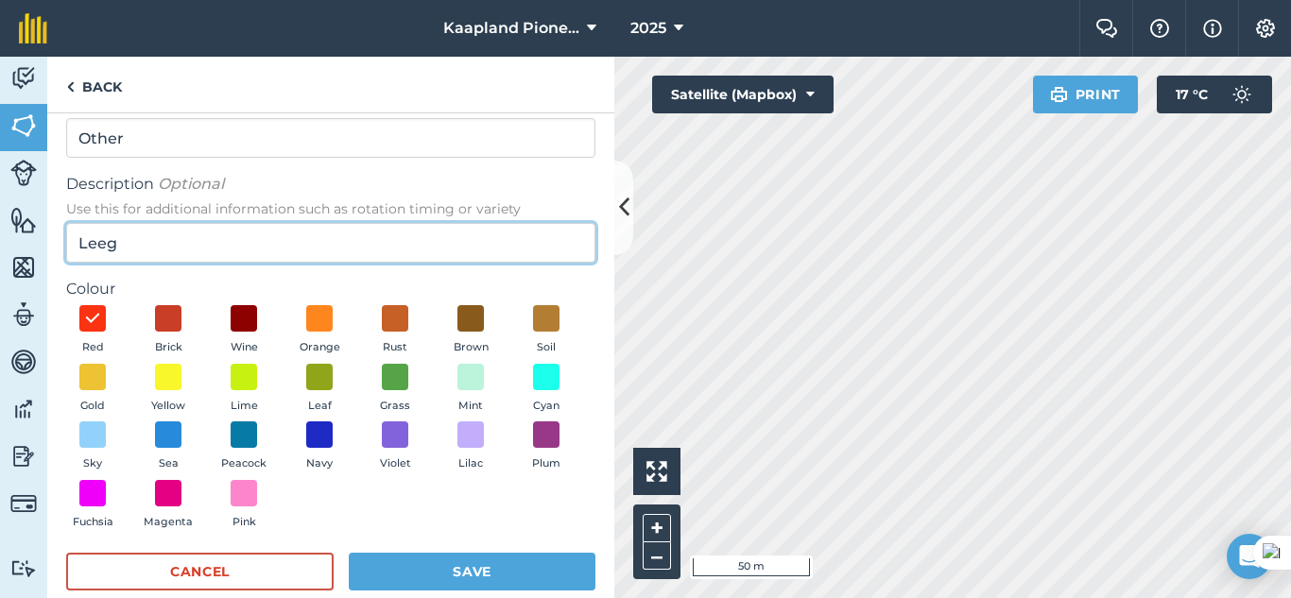
scroll to position [95, 0]
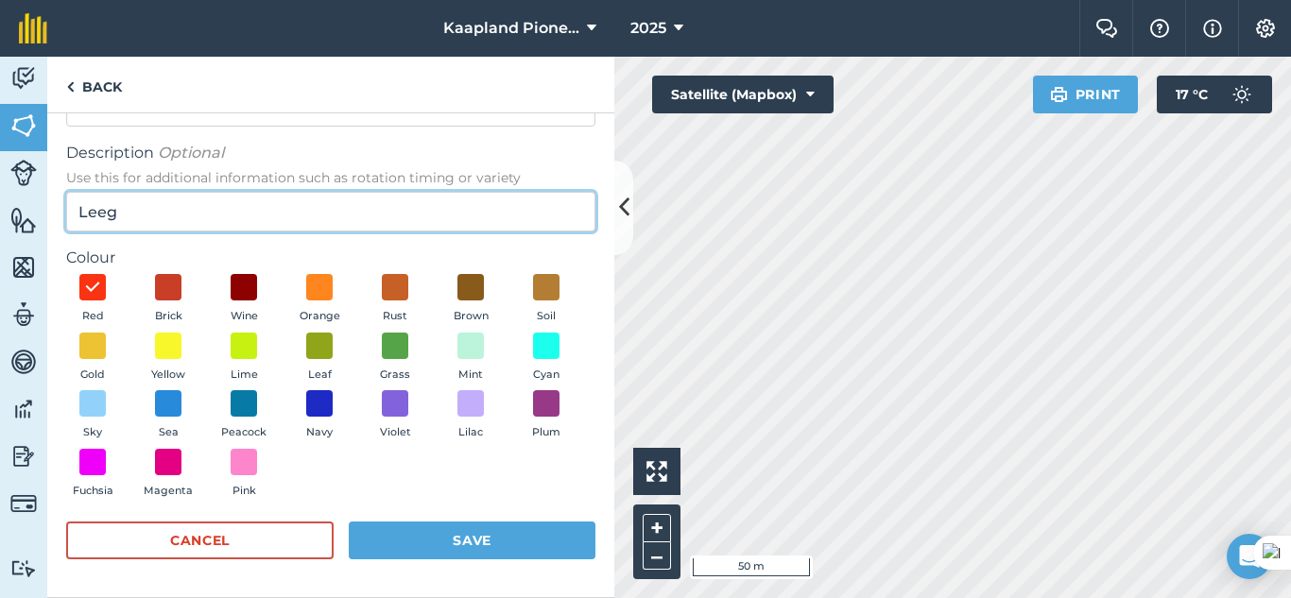
type input "Leeg"
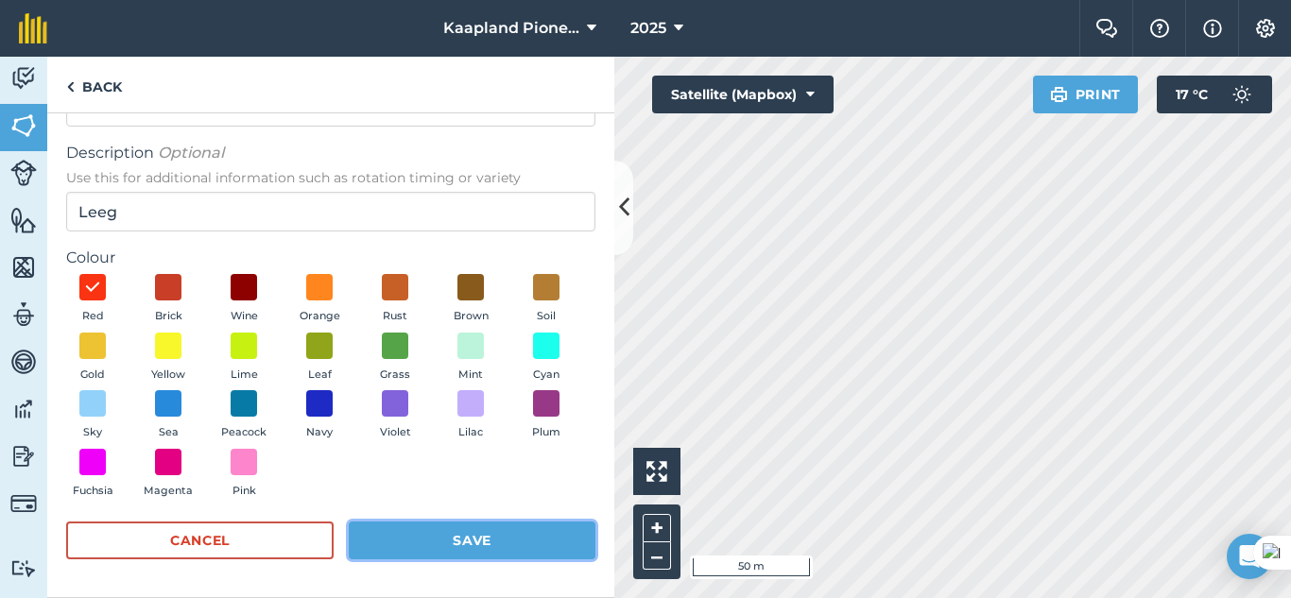
click at [404, 553] on button "Save" at bounding box center [472, 541] width 247 height 38
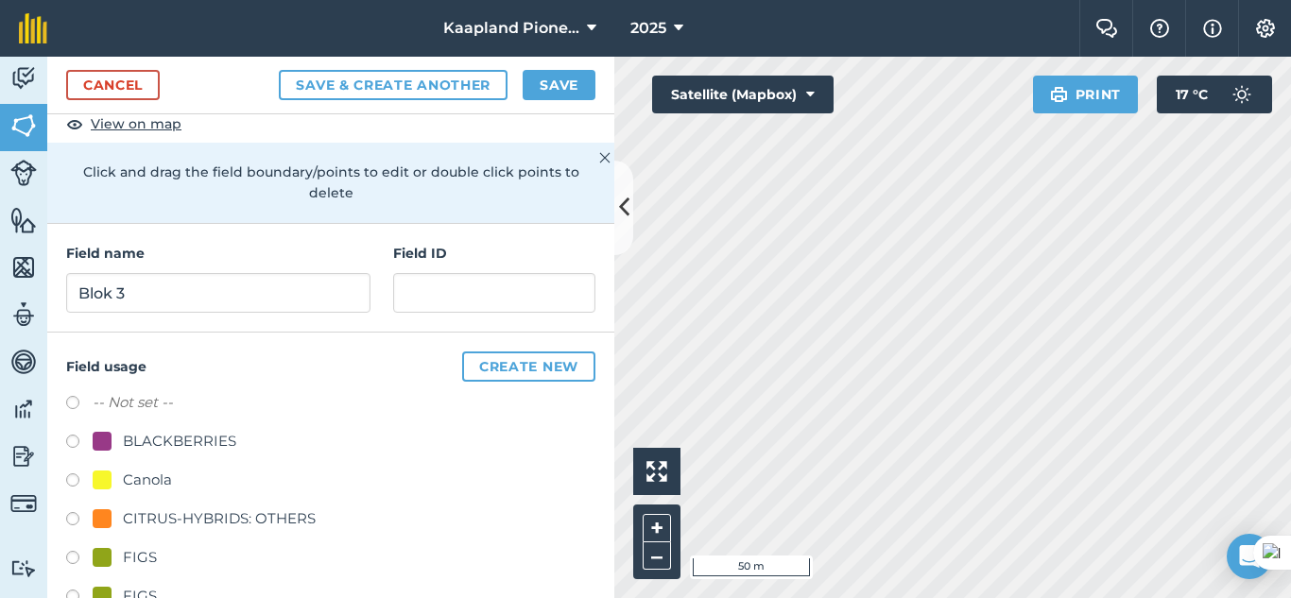
scroll to position [115, 0]
click at [580, 82] on button "Save" at bounding box center [559, 85] width 73 height 30
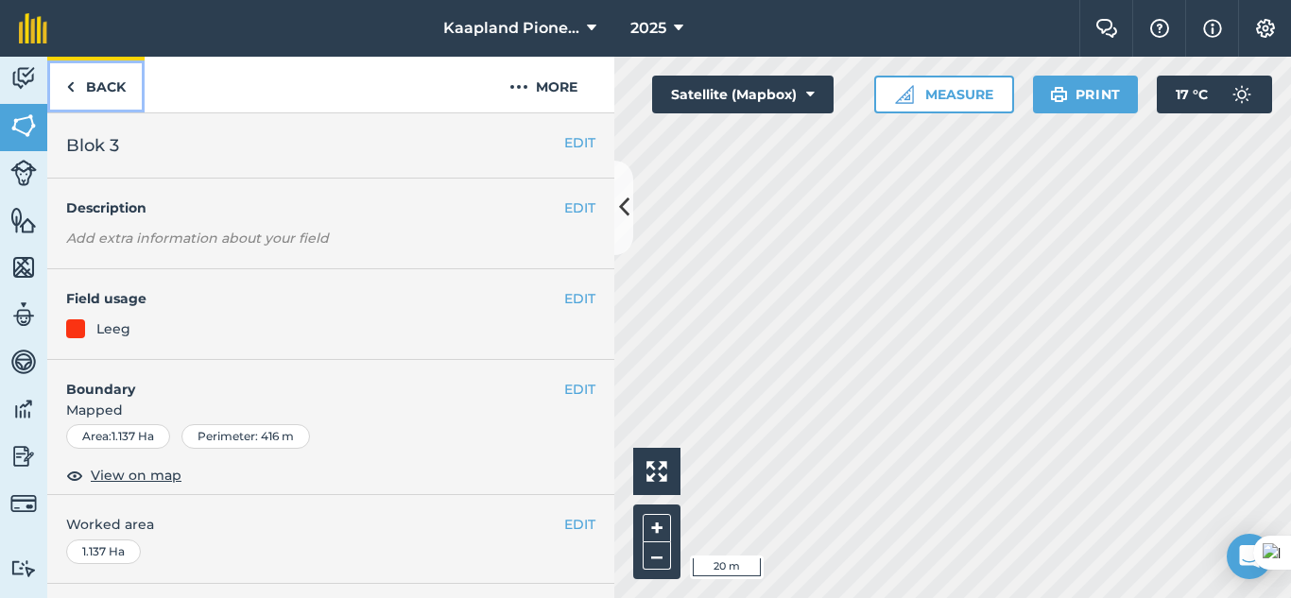
click at [68, 90] on img at bounding box center [70, 87] width 9 height 23
click at [87, 95] on link "Back" at bounding box center [95, 85] width 97 height 56
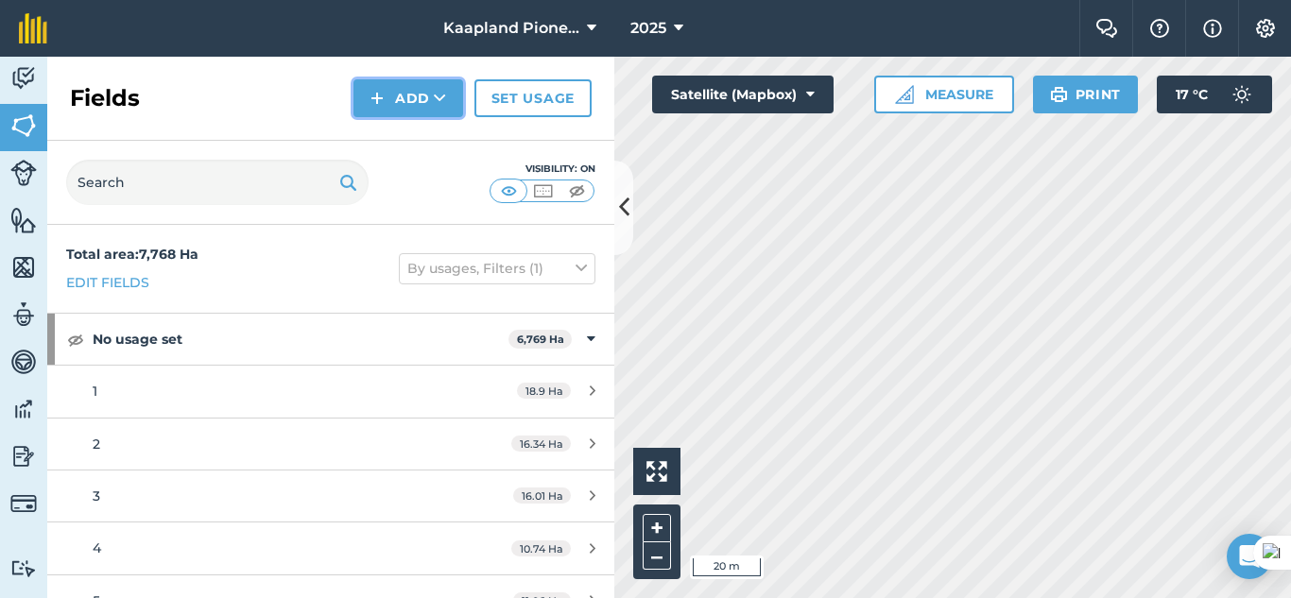
click at [400, 100] on button "Add" at bounding box center [408, 98] width 110 height 38
click at [409, 99] on button "Add" at bounding box center [408, 98] width 110 height 38
click at [419, 143] on link "Draw" at bounding box center [408, 141] width 104 height 42
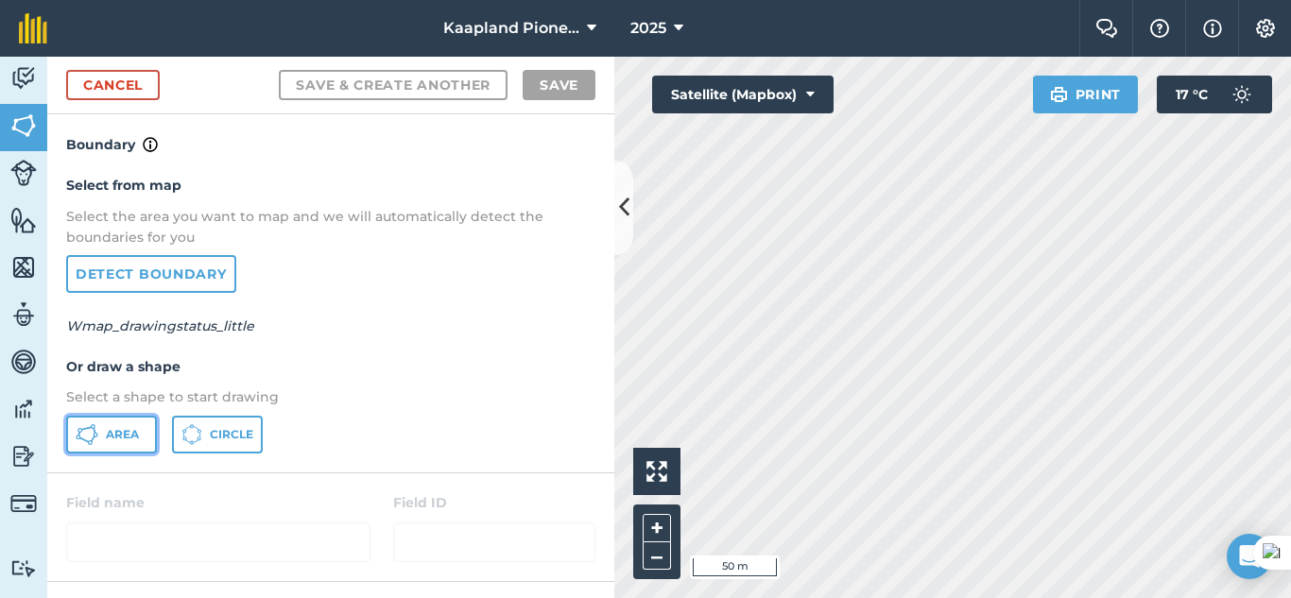
click at [121, 438] on span "Area" at bounding box center [122, 434] width 33 height 15
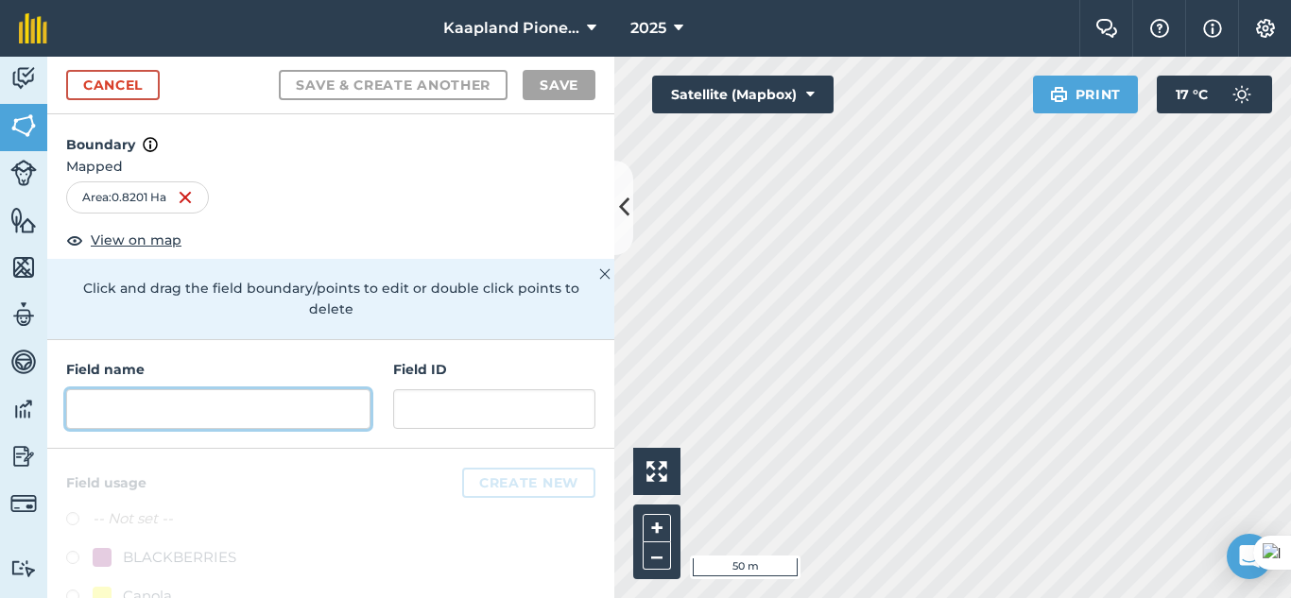
click at [307, 417] on input "text" at bounding box center [218, 409] width 304 height 40
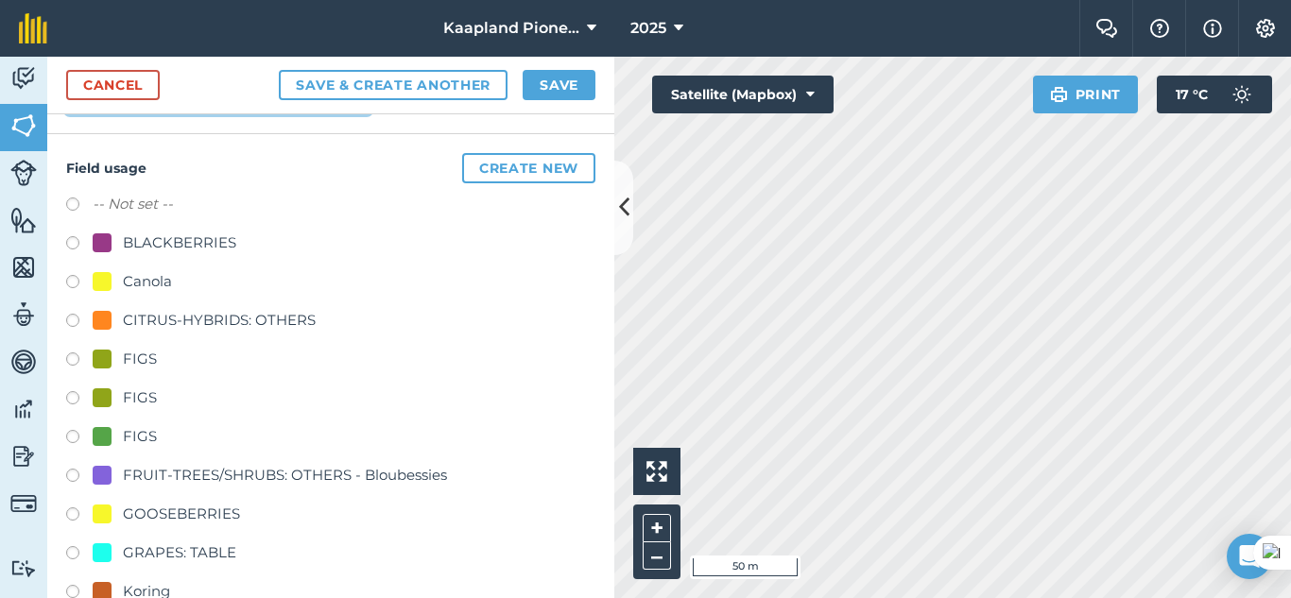
scroll to position [473, 0]
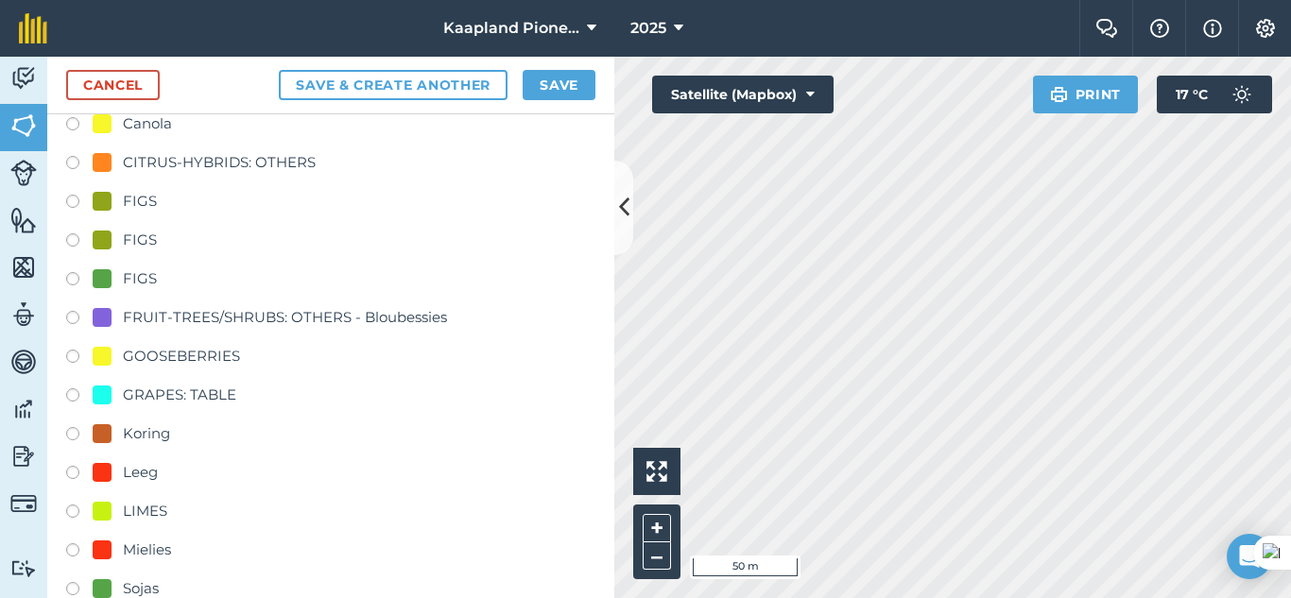
type input "Blok 2"
click at [78, 467] on label at bounding box center [79, 475] width 26 height 19
radio input "true"
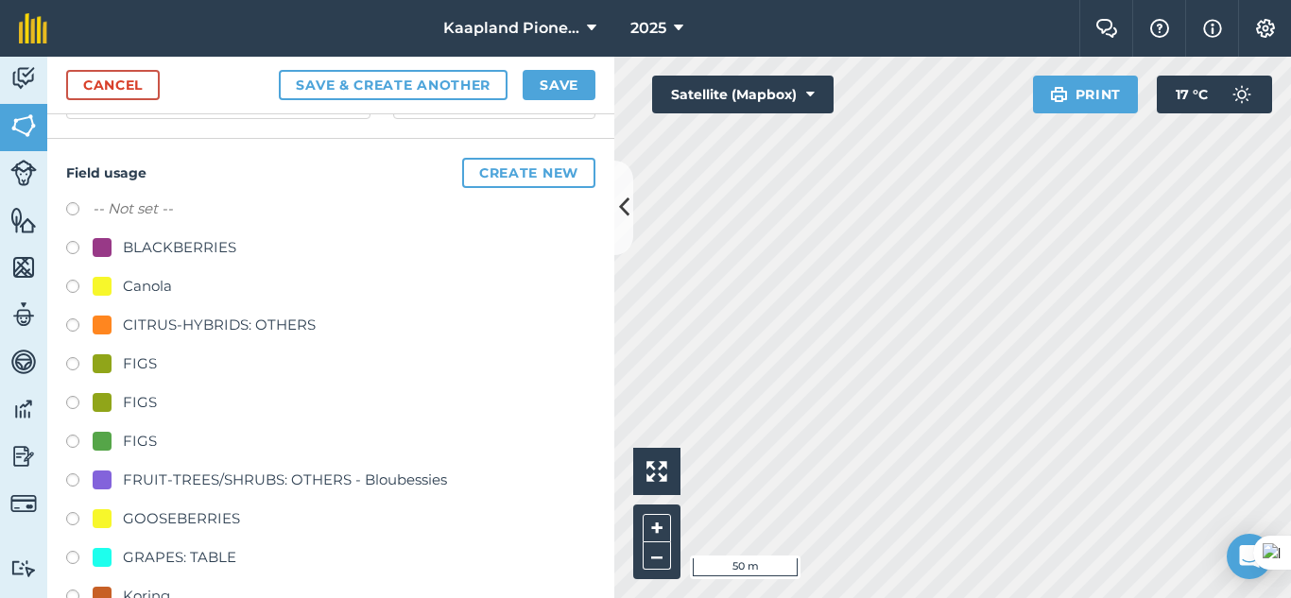
scroll to position [158, 0]
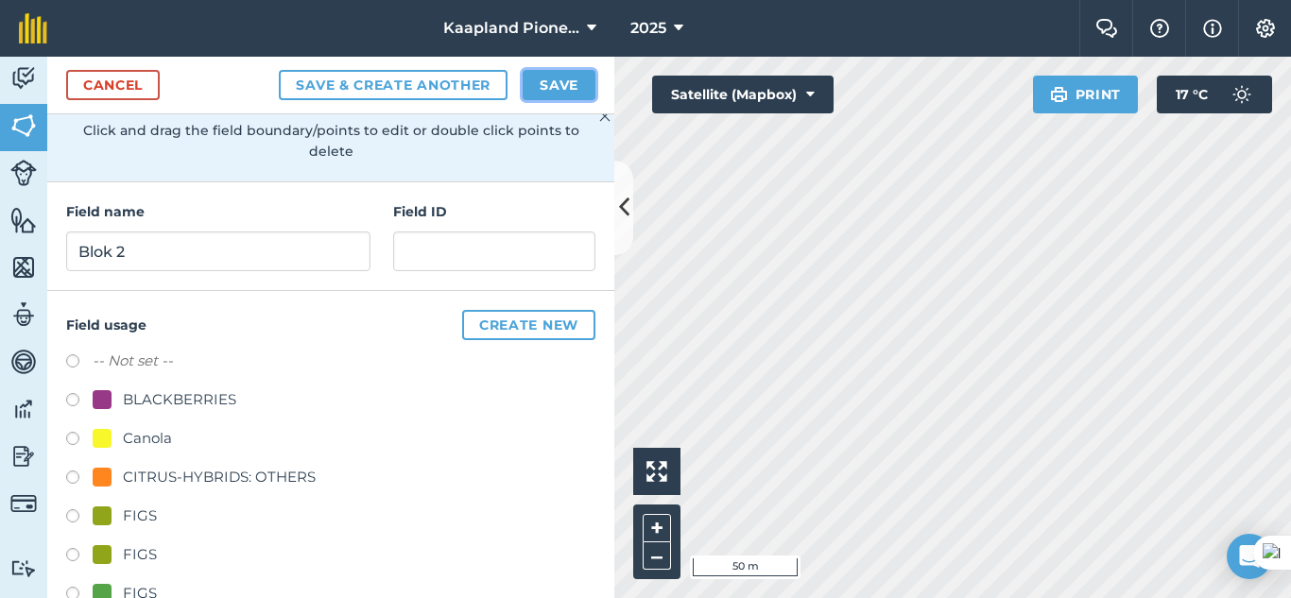
click at [556, 77] on button "Save" at bounding box center [559, 85] width 73 height 30
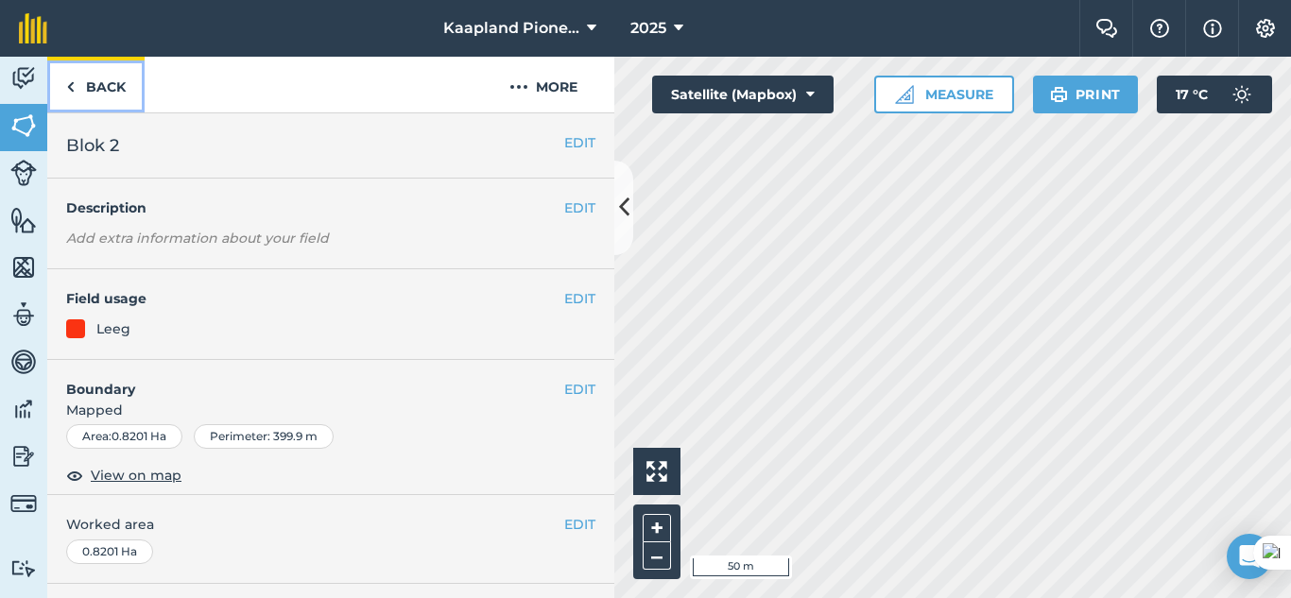
click at [83, 92] on link "Back" at bounding box center [95, 85] width 97 height 56
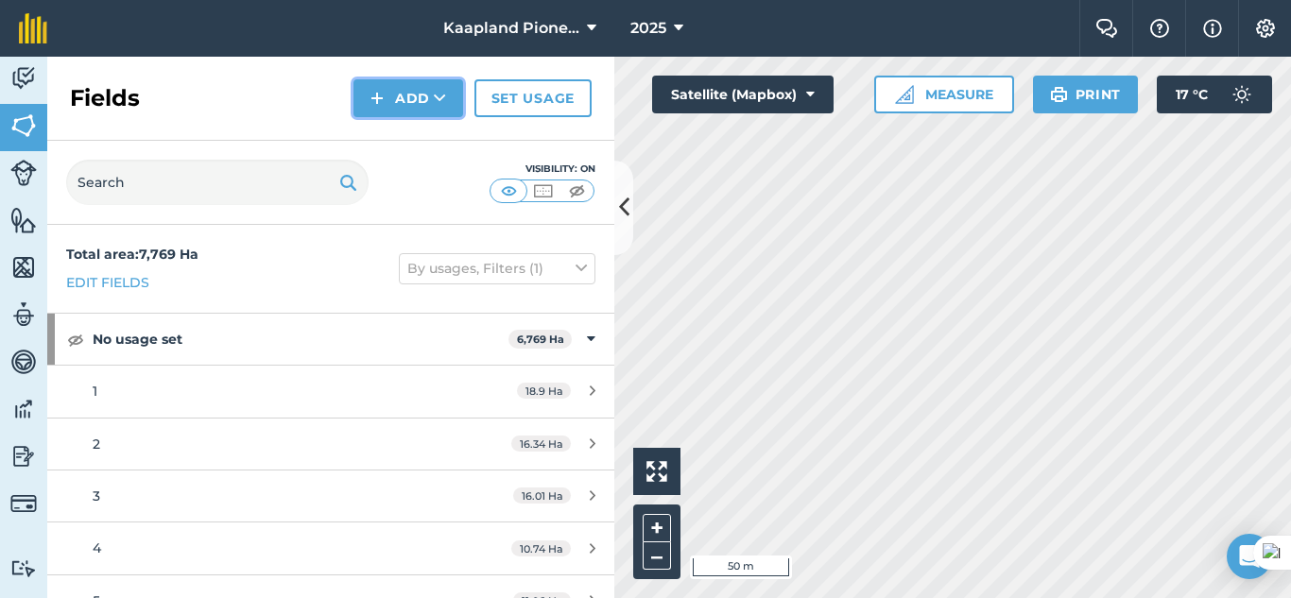
click at [401, 102] on button "Add" at bounding box center [408, 98] width 110 height 38
click at [403, 138] on link "Draw" at bounding box center [408, 141] width 104 height 42
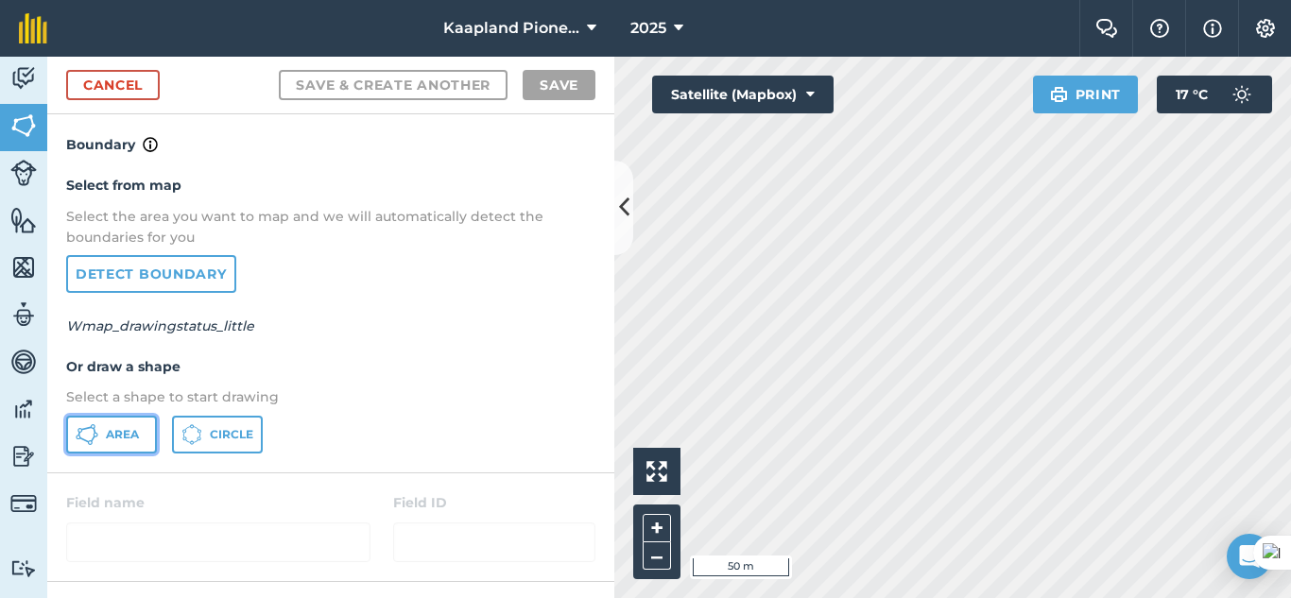
click at [118, 438] on span "Area" at bounding box center [122, 434] width 33 height 15
click at [906, 36] on div "Kaapland Pioneer 2025 Farm Chat Help Info Settings Kaapland Pioneer - 2025 Prin…" at bounding box center [645, 299] width 1291 height 598
click at [1080, 91] on div "Click to start drawing i 10 m + – Satellite (Mapbox) Print 17 ° C" at bounding box center [952, 328] width 677 height 542
click at [1101, 82] on div "Click to start drawing i 10 m + – Satellite (Mapbox) Print 17 ° C" at bounding box center [952, 328] width 677 height 542
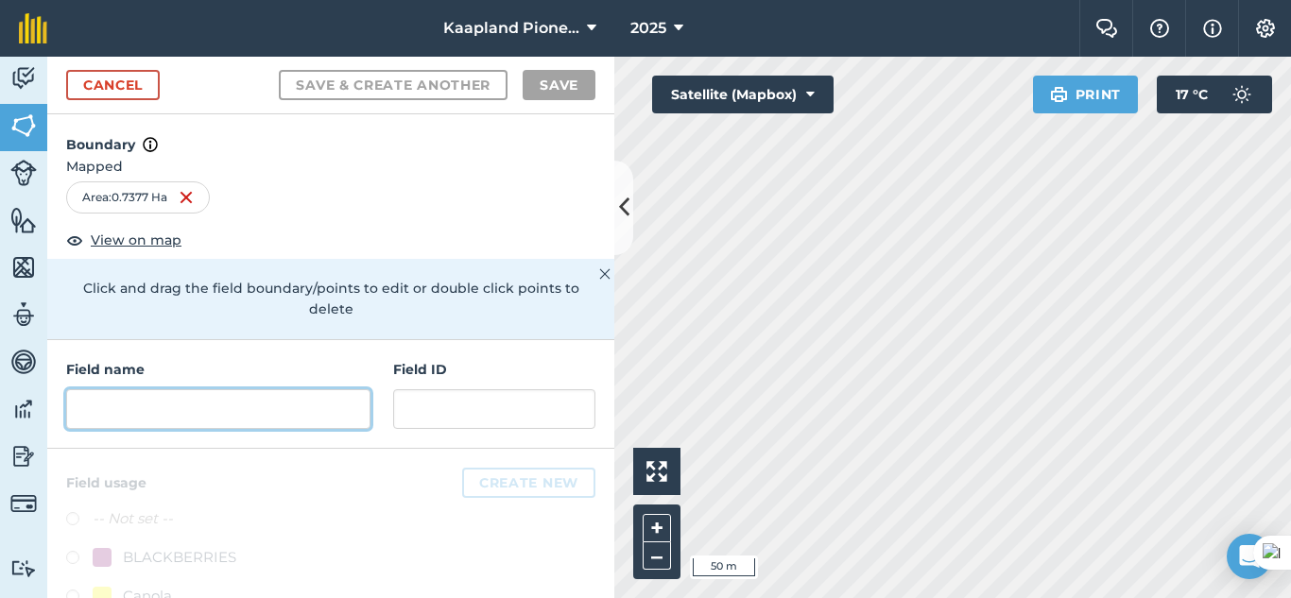
click at [275, 412] on input "text" at bounding box center [218, 409] width 304 height 40
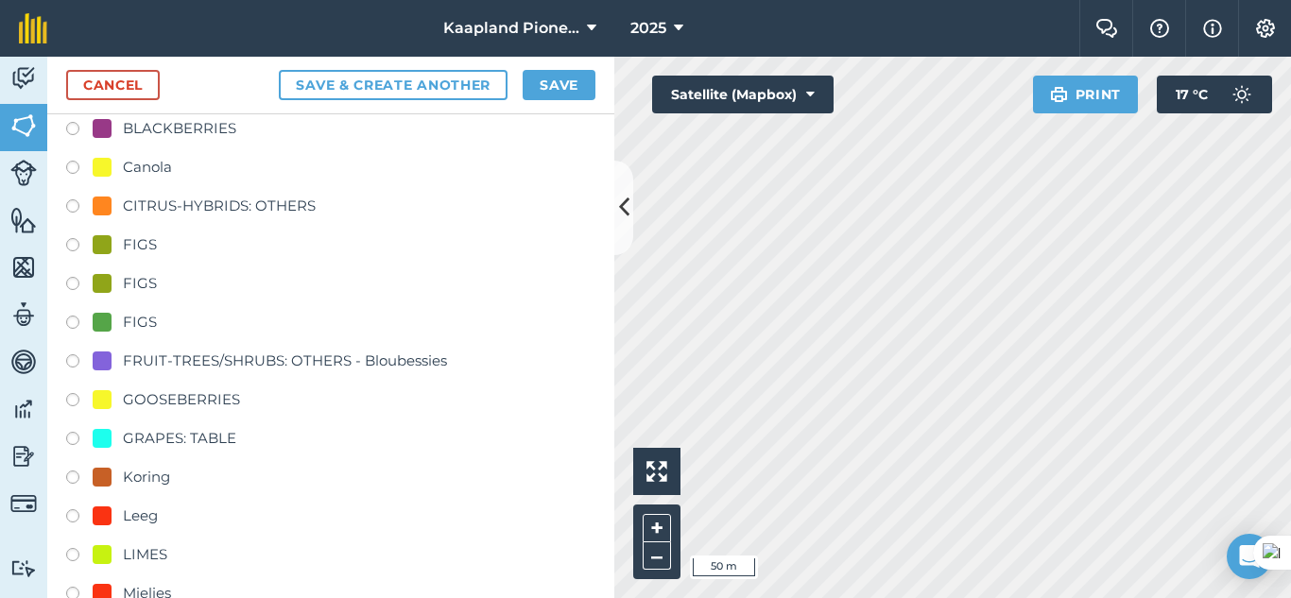
scroll to position [473, 0]
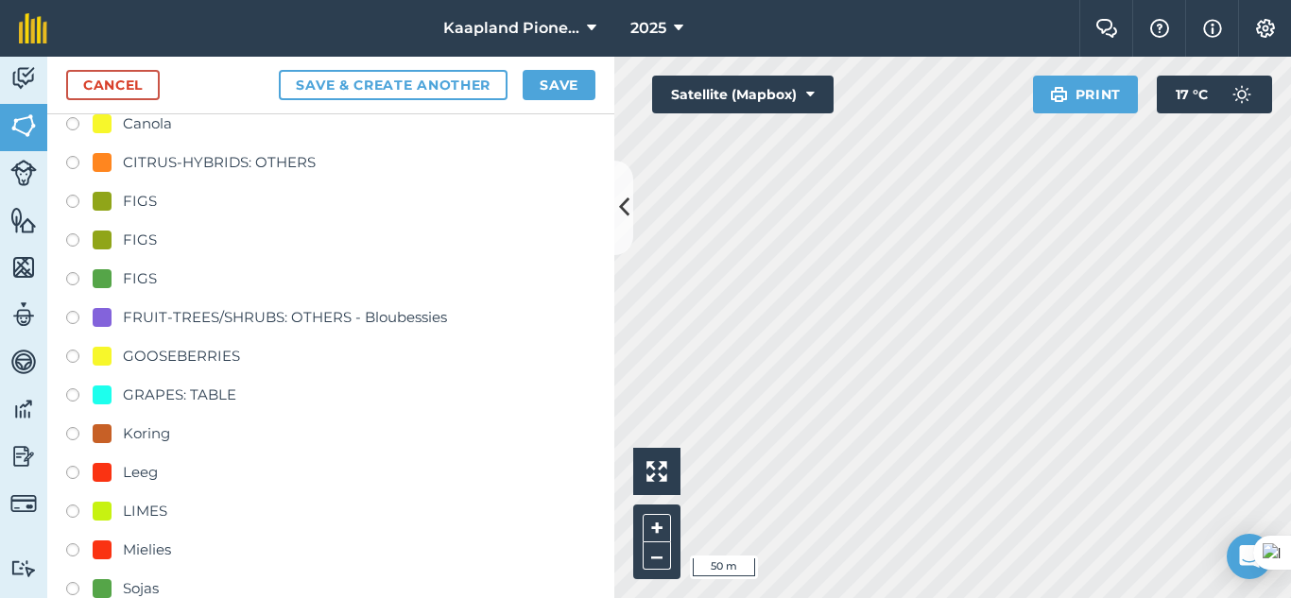
type input "Blok 1"
click at [80, 476] on label at bounding box center [79, 475] width 26 height 19
radio input "true"
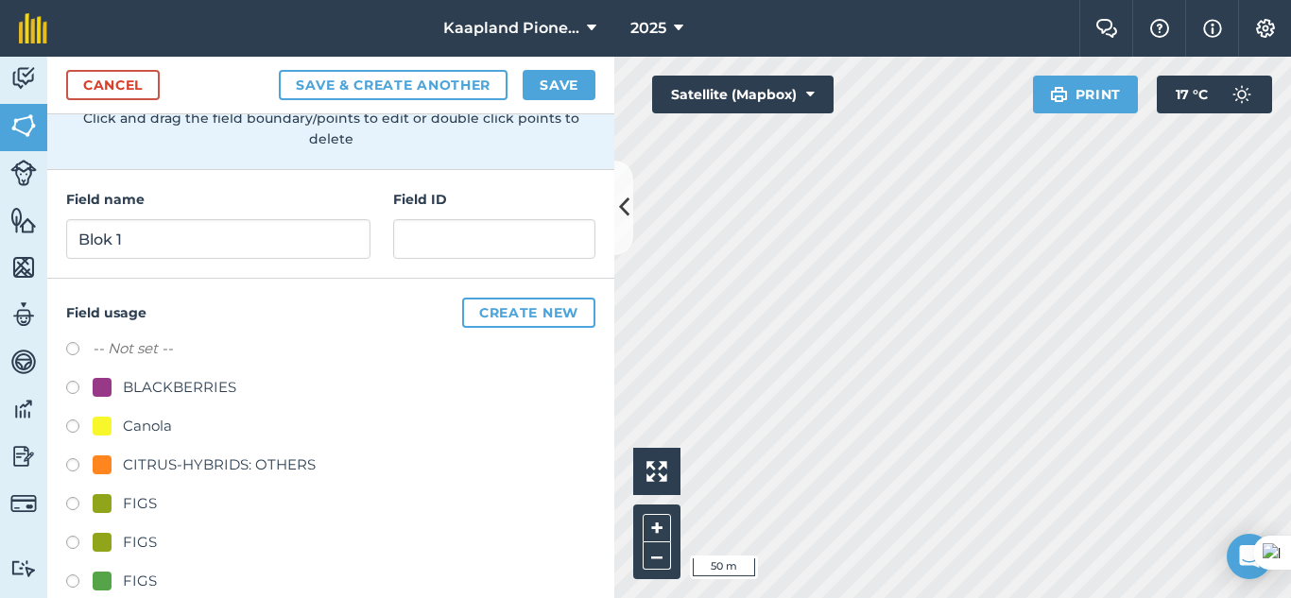
scroll to position [0, 0]
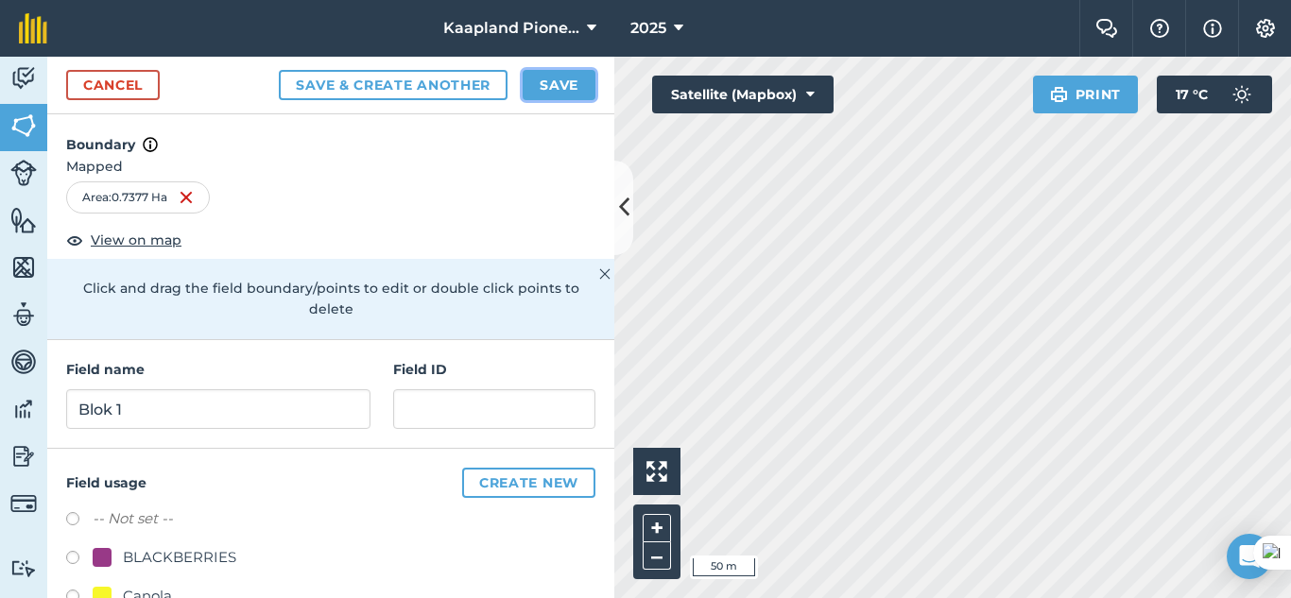
drag, startPoint x: 543, startPoint y: 73, endPoint x: 718, endPoint y: 84, distance: 175.2
click at [543, 75] on button "Save" at bounding box center [559, 85] width 73 height 30
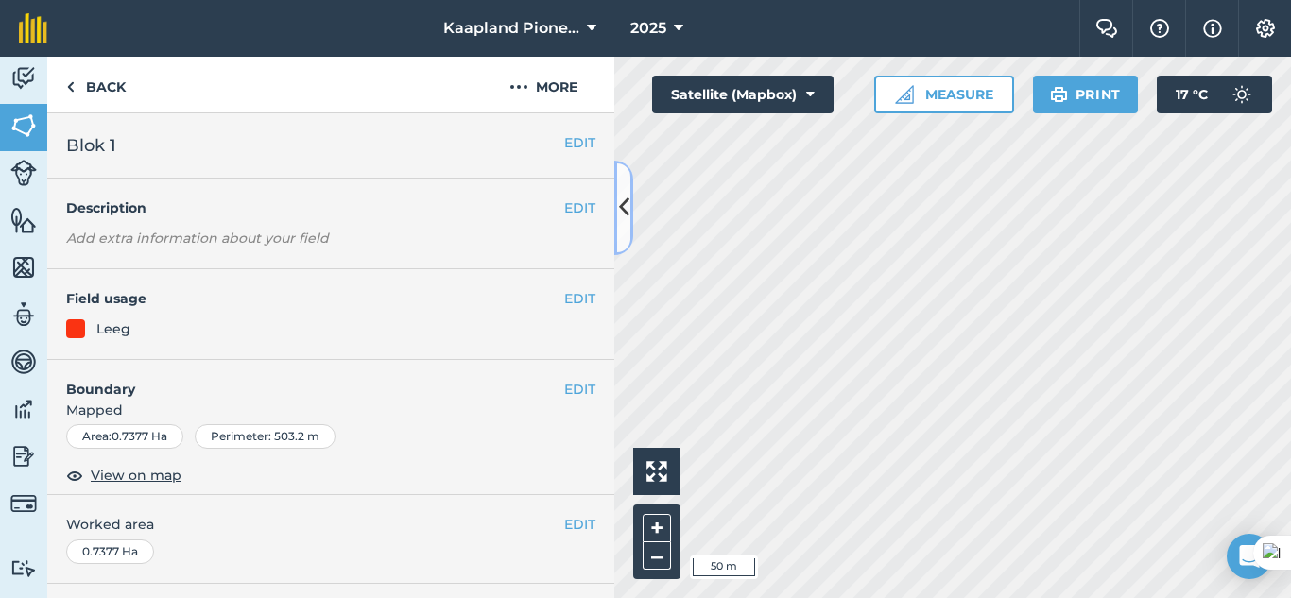
click at [627, 201] on icon at bounding box center [624, 207] width 10 height 33
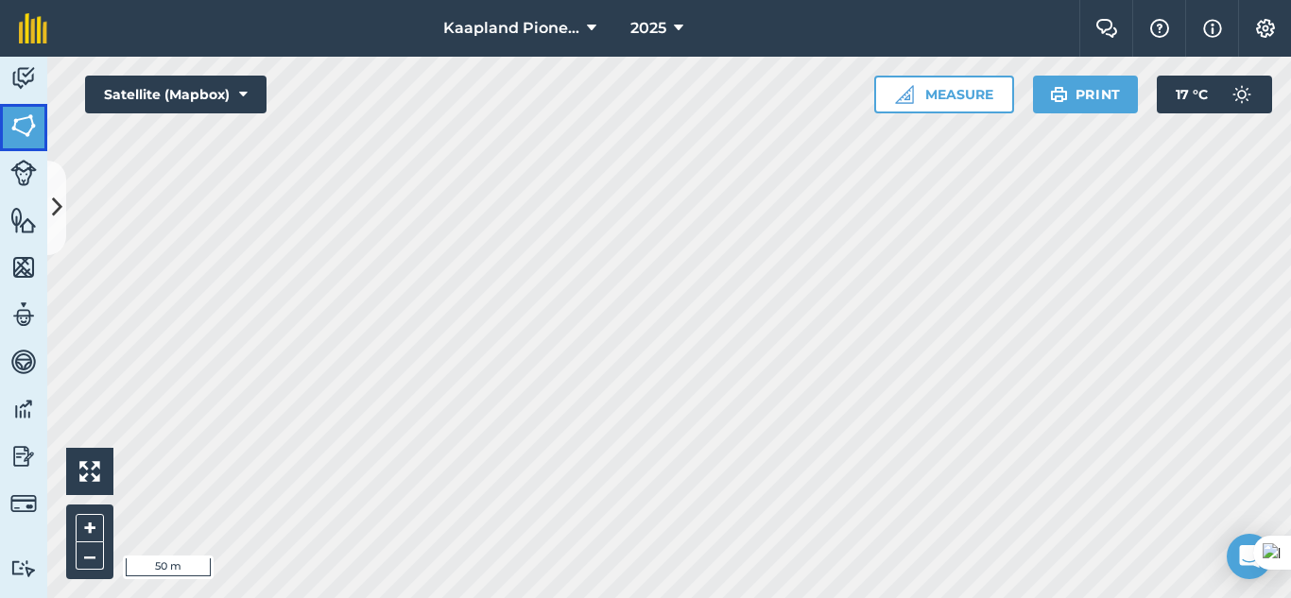
click at [22, 129] on img at bounding box center [23, 126] width 26 height 28
click at [46, 228] on link "Features" at bounding box center [23, 221] width 47 height 47
click at [55, 223] on icon at bounding box center [57, 207] width 10 height 33
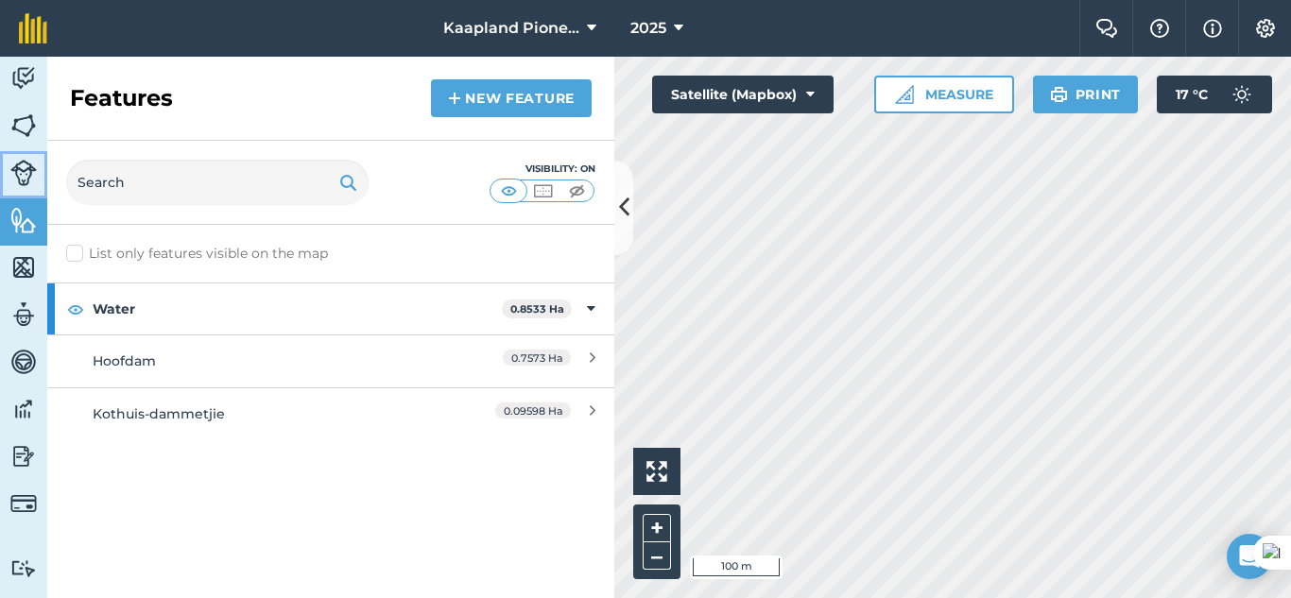
click at [27, 171] on img at bounding box center [23, 173] width 26 height 26
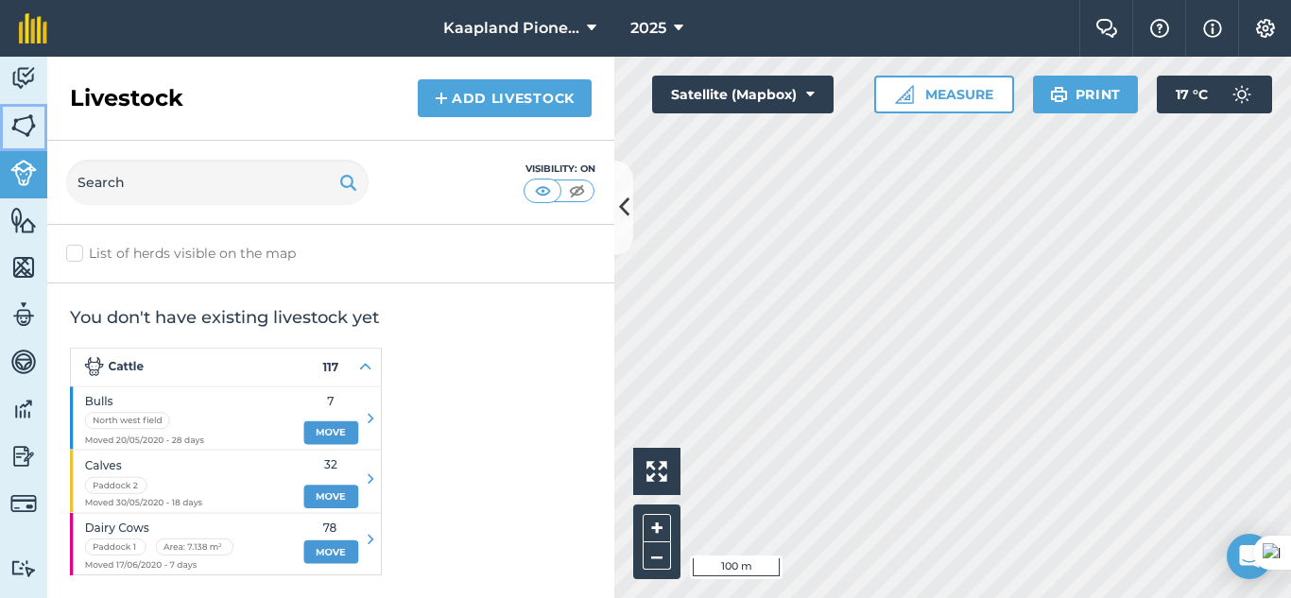
click at [30, 132] on img at bounding box center [23, 126] width 26 height 28
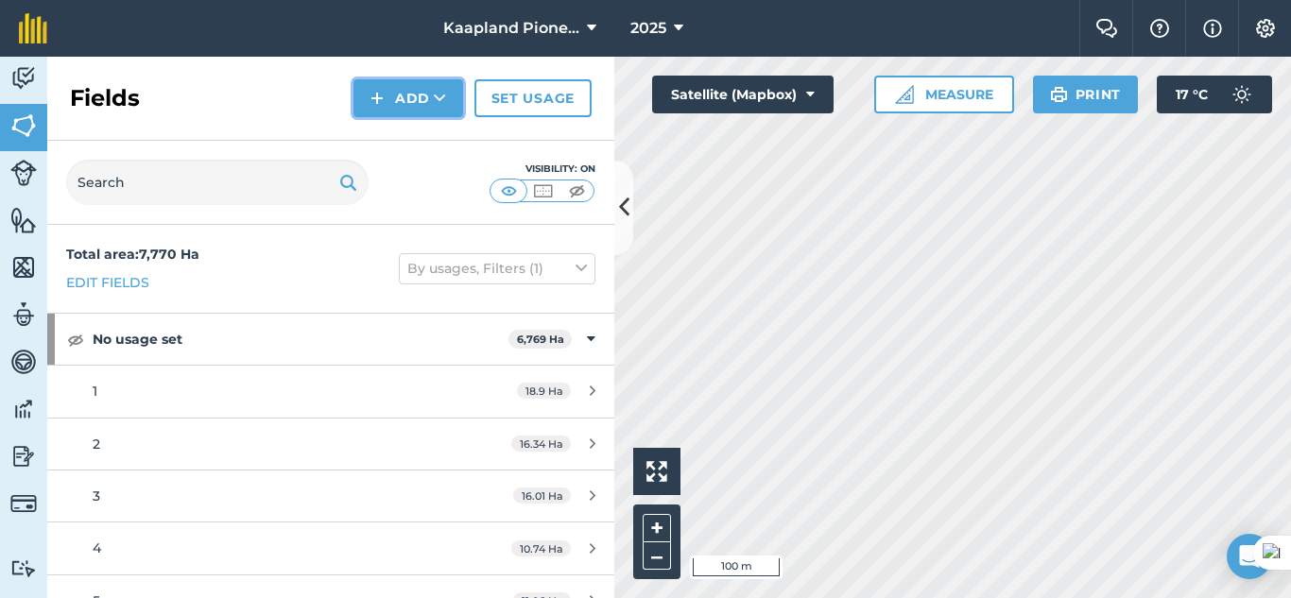
click at [439, 110] on button "Add" at bounding box center [408, 98] width 110 height 38
click at [440, 153] on link "Draw" at bounding box center [408, 141] width 104 height 42
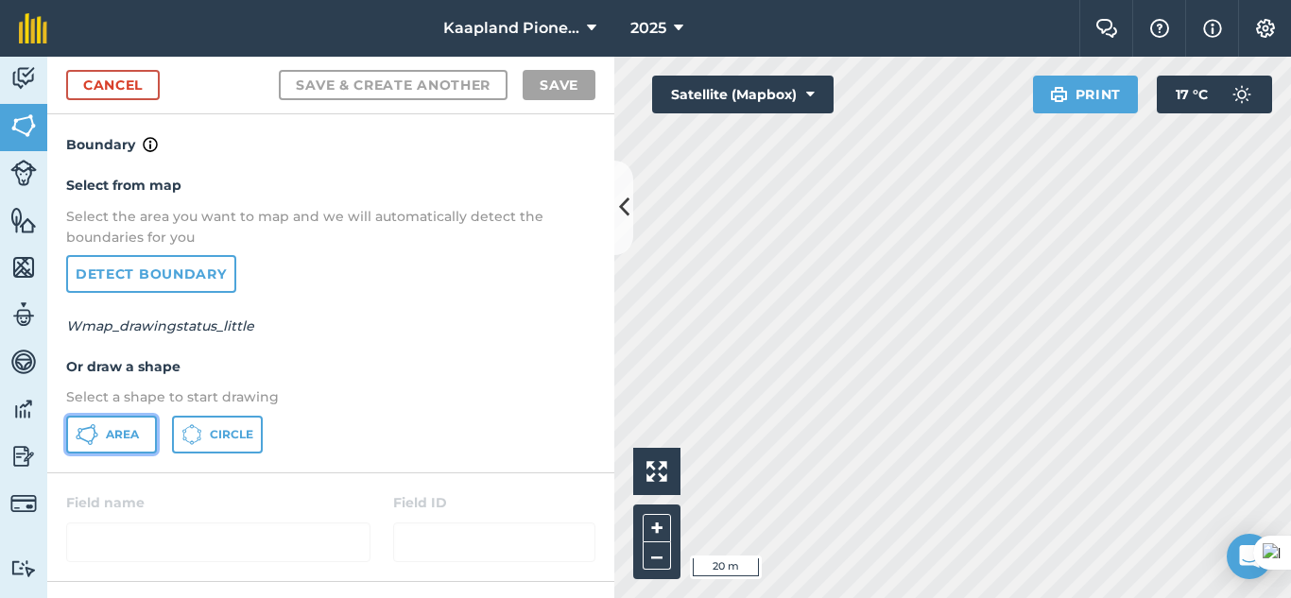
click at [96, 438] on icon at bounding box center [87, 434] width 23 height 23
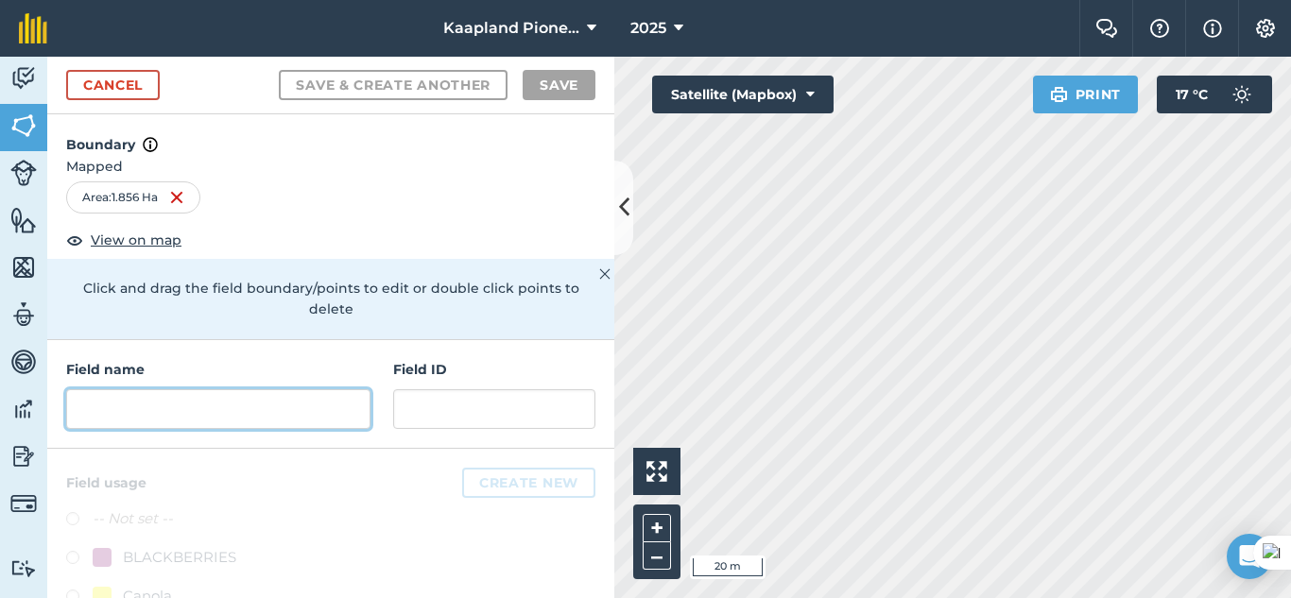
click at [179, 408] on input "text" at bounding box center [218, 409] width 304 height 40
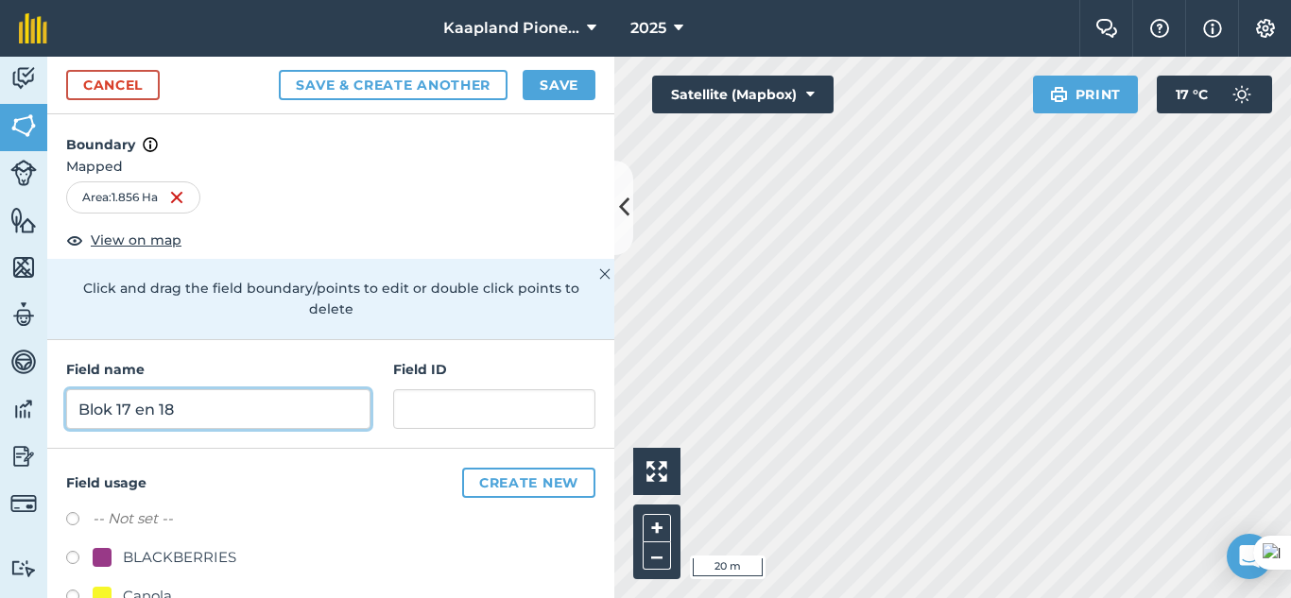
type input "Blok 17 en 18"
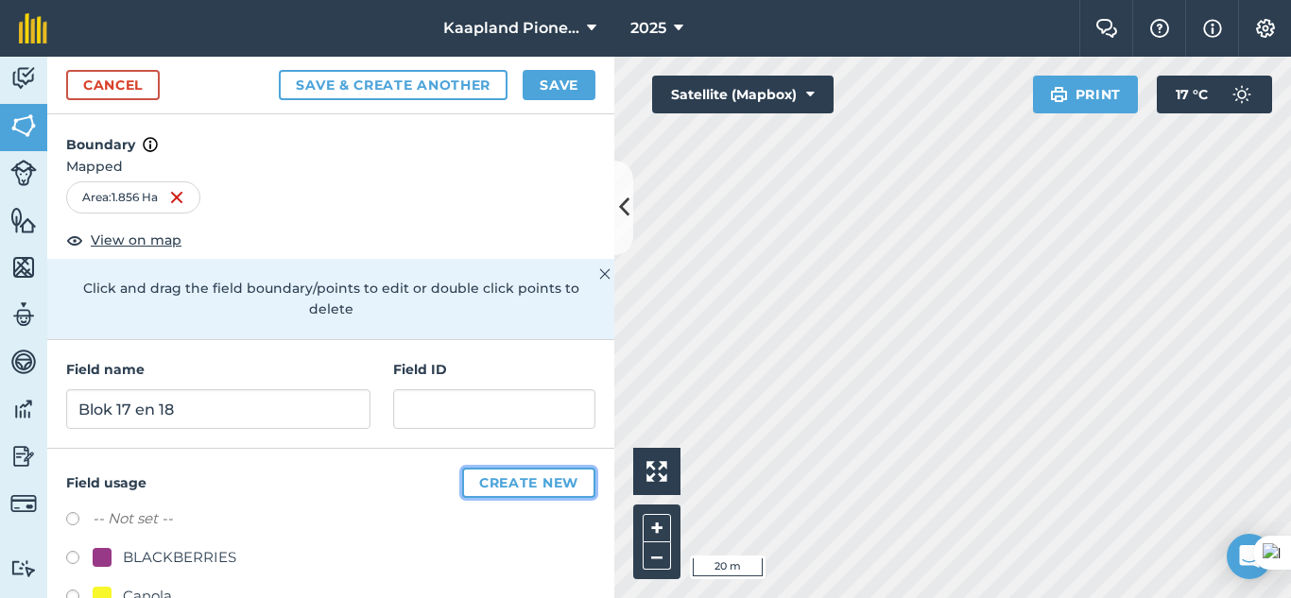
click at [559, 479] on button "Create new" at bounding box center [528, 483] width 133 height 30
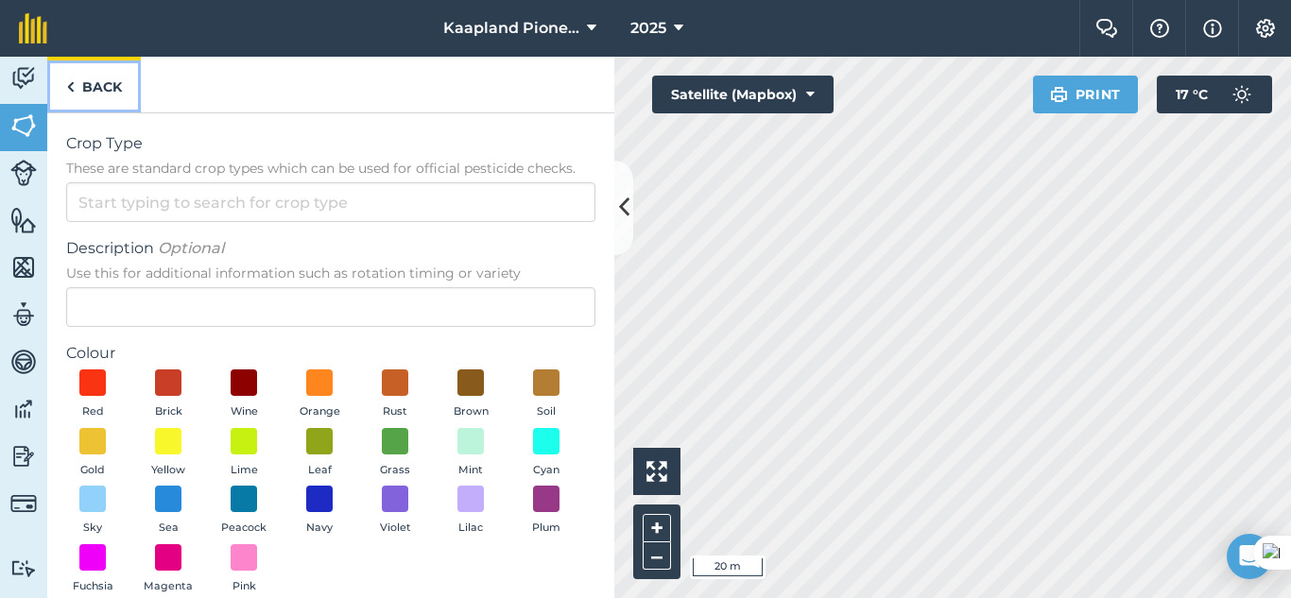
click at [77, 77] on link "Back" at bounding box center [94, 85] width 94 height 56
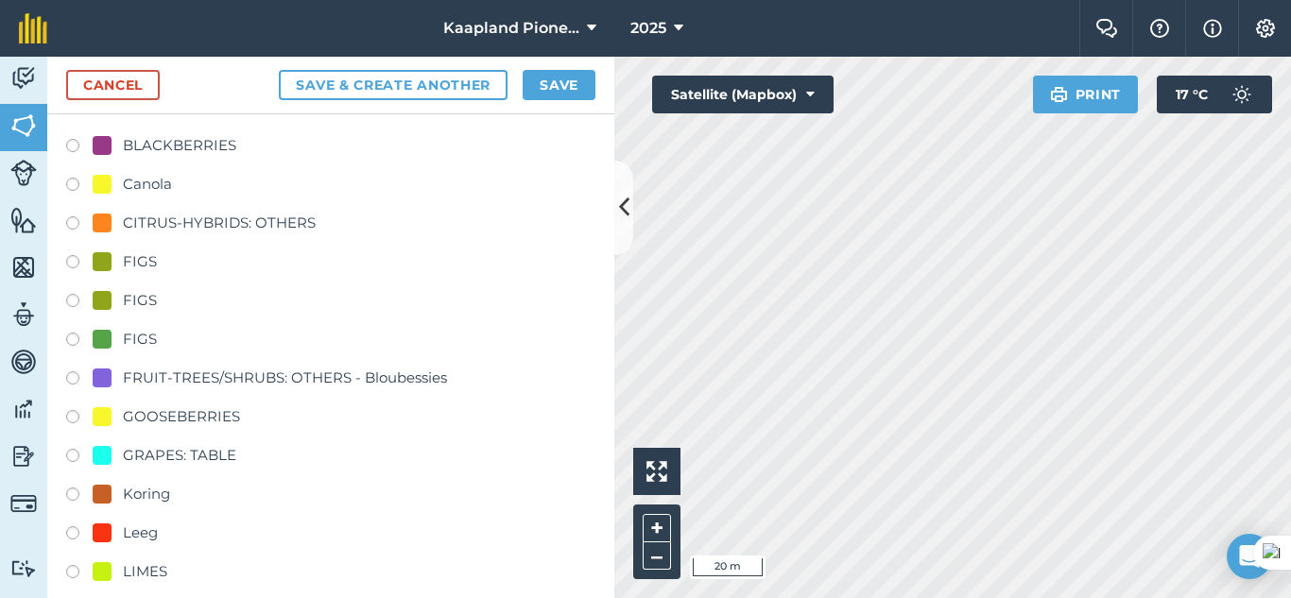
scroll to position [473, 0]
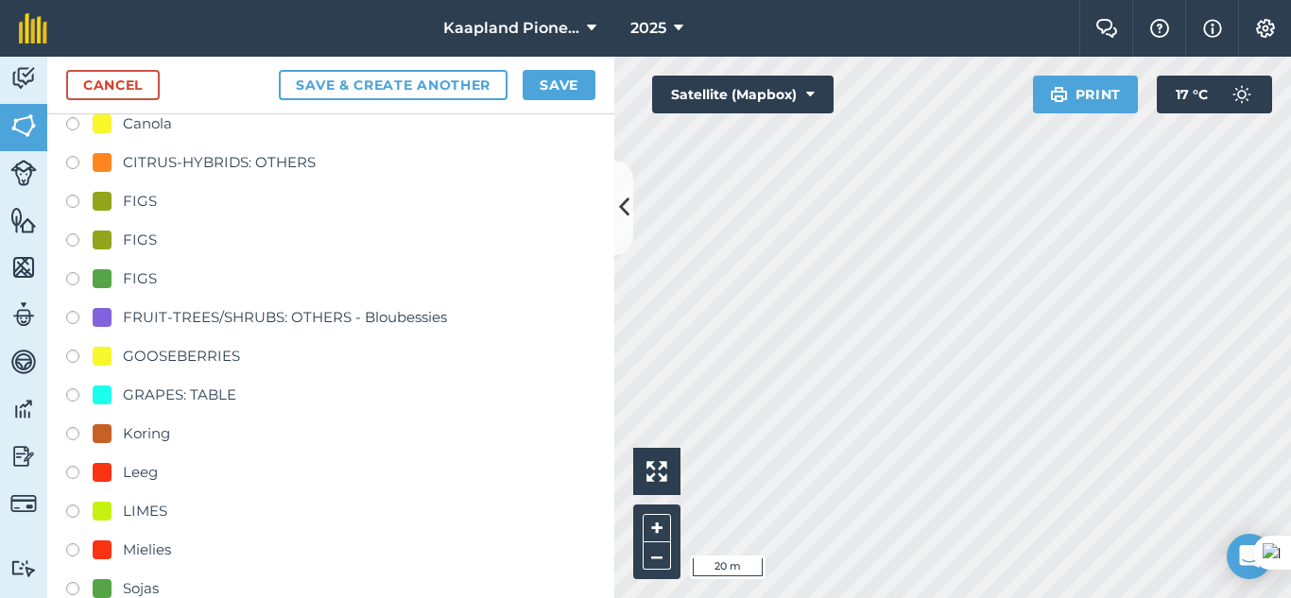
click at [74, 464] on div "Leeg" at bounding box center [330, 474] width 529 height 27
click at [79, 473] on label at bounding box center [79, 475] width 26 height 19
radio input "true"
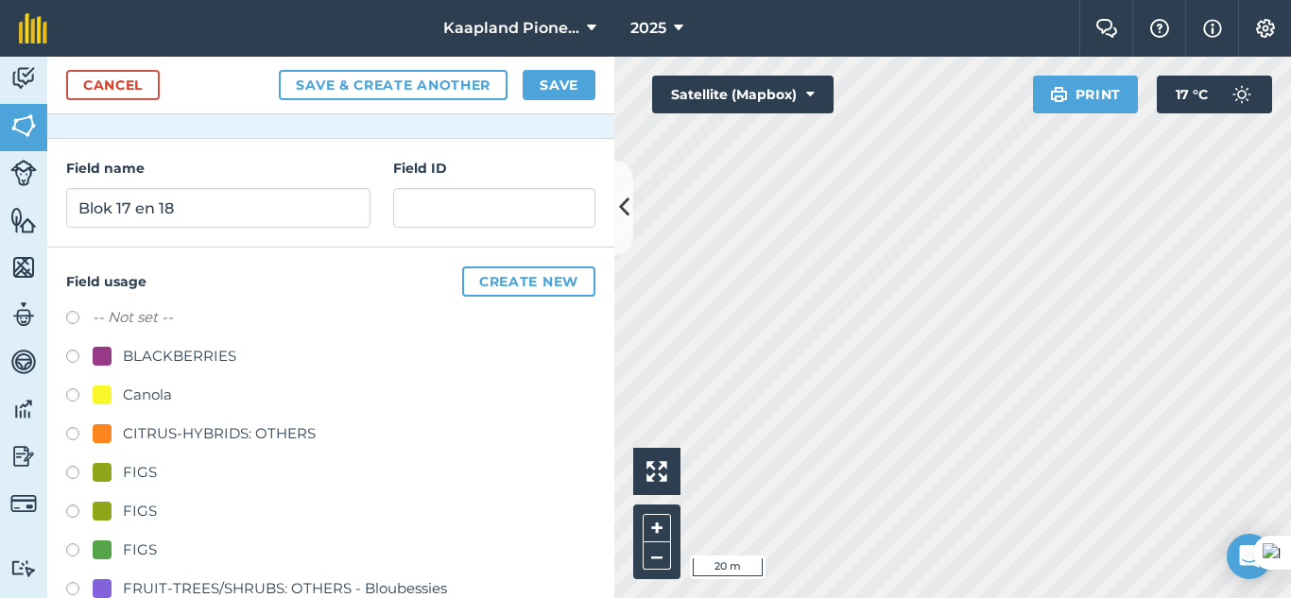
scroll to position [0, 0]
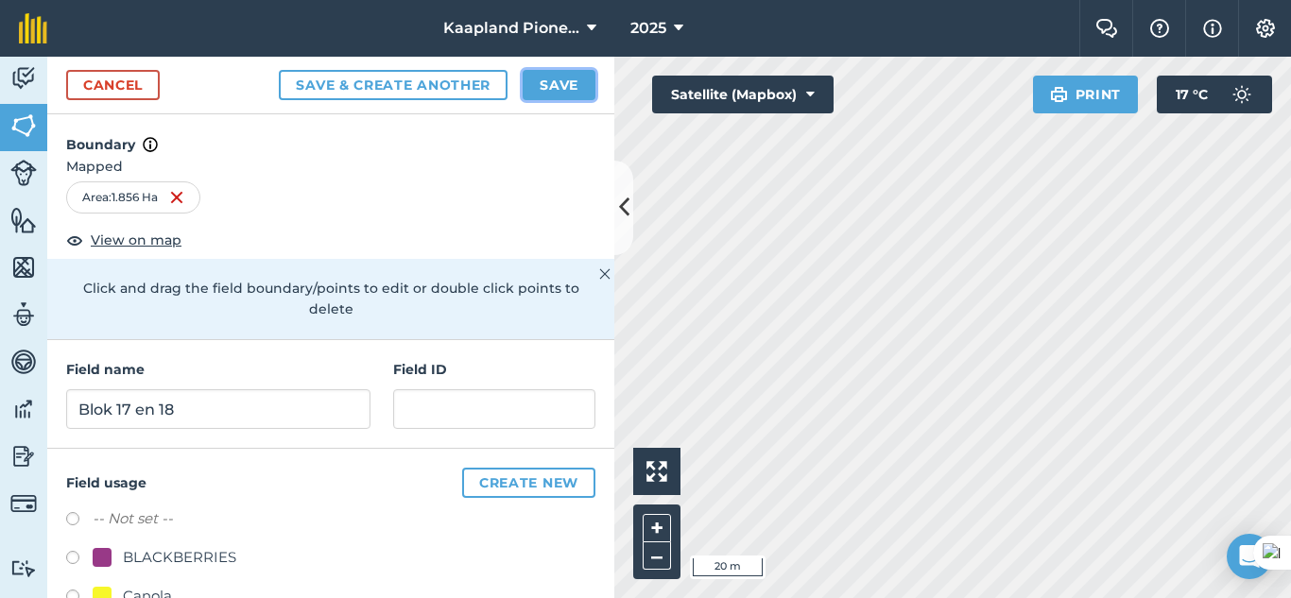
click at [553, 83] on button "Save" at bounding box center [559, 85] width 73 height 30
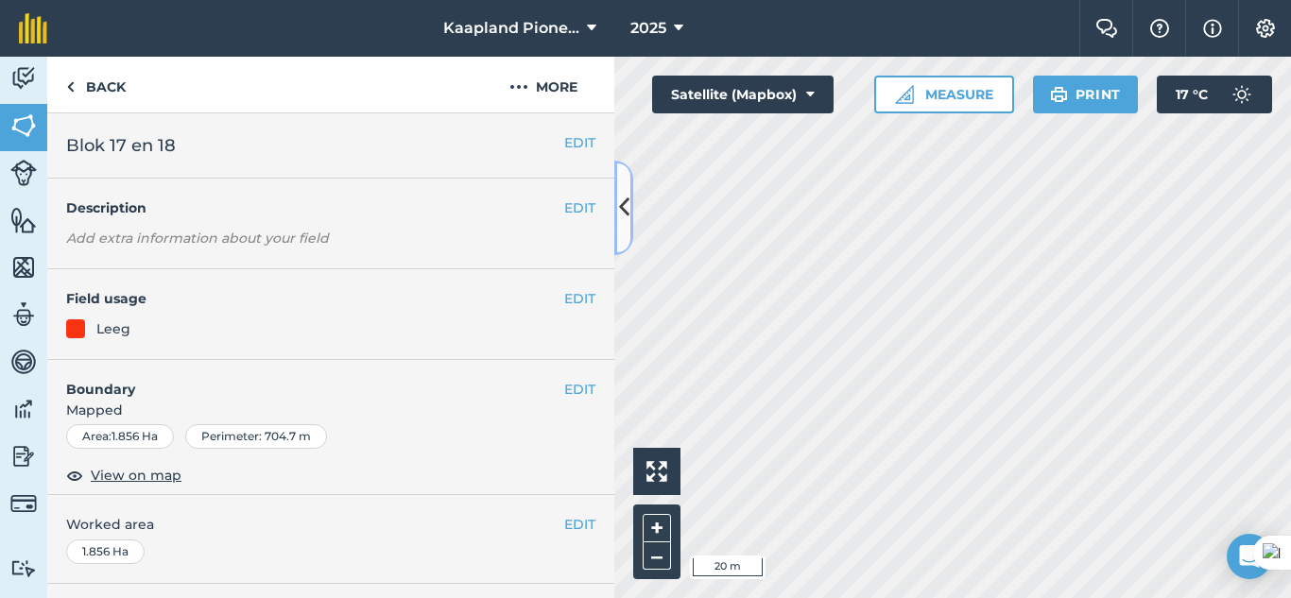
click at [616, 219] on button at bounding box center [623, 208] width 19 height 95
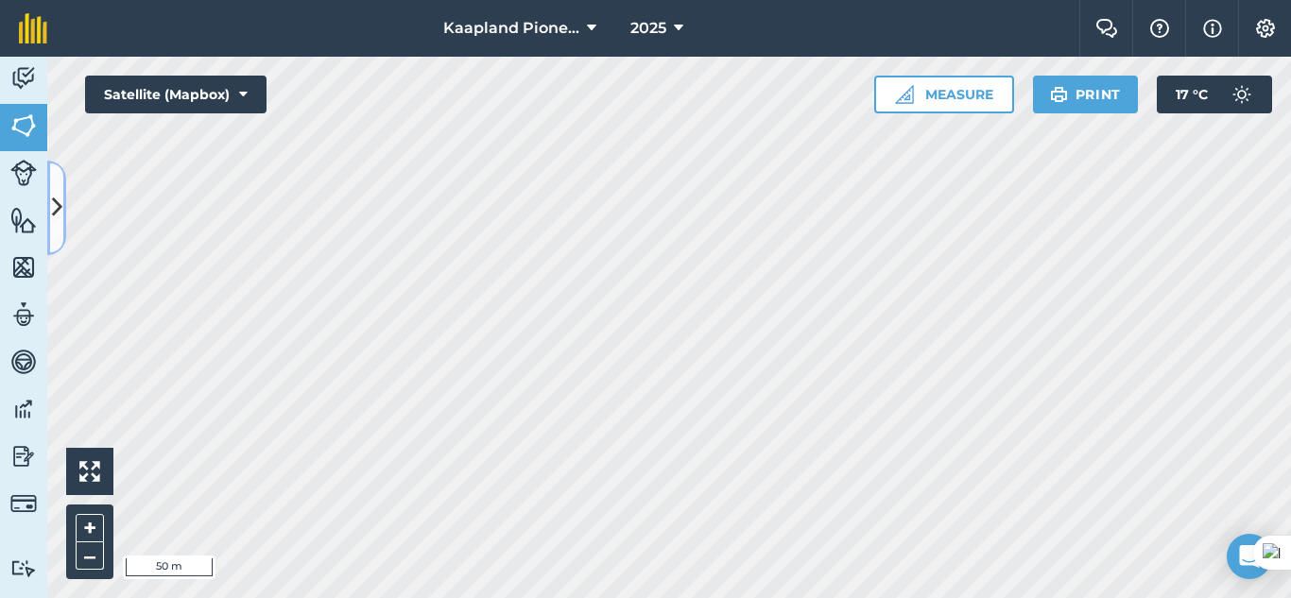
click at [62, 213] on button at bounding box center [56, 208] width 19 height 95
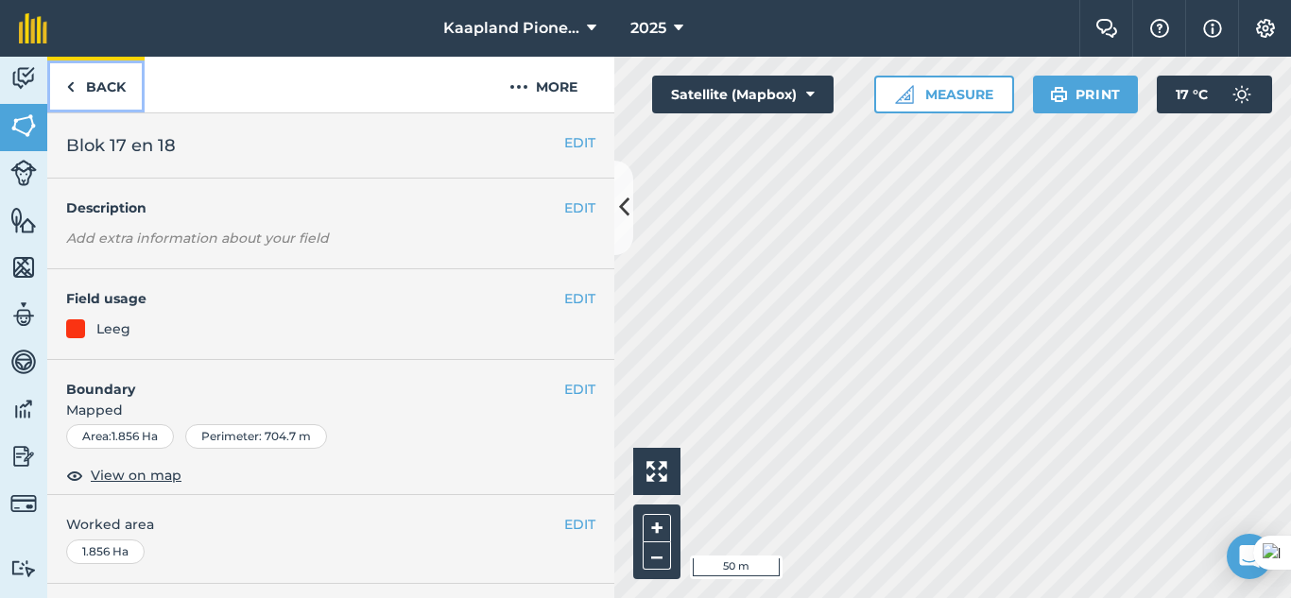
click at [67, 80] on img at bounding box center [70, 87] width 9 height 23
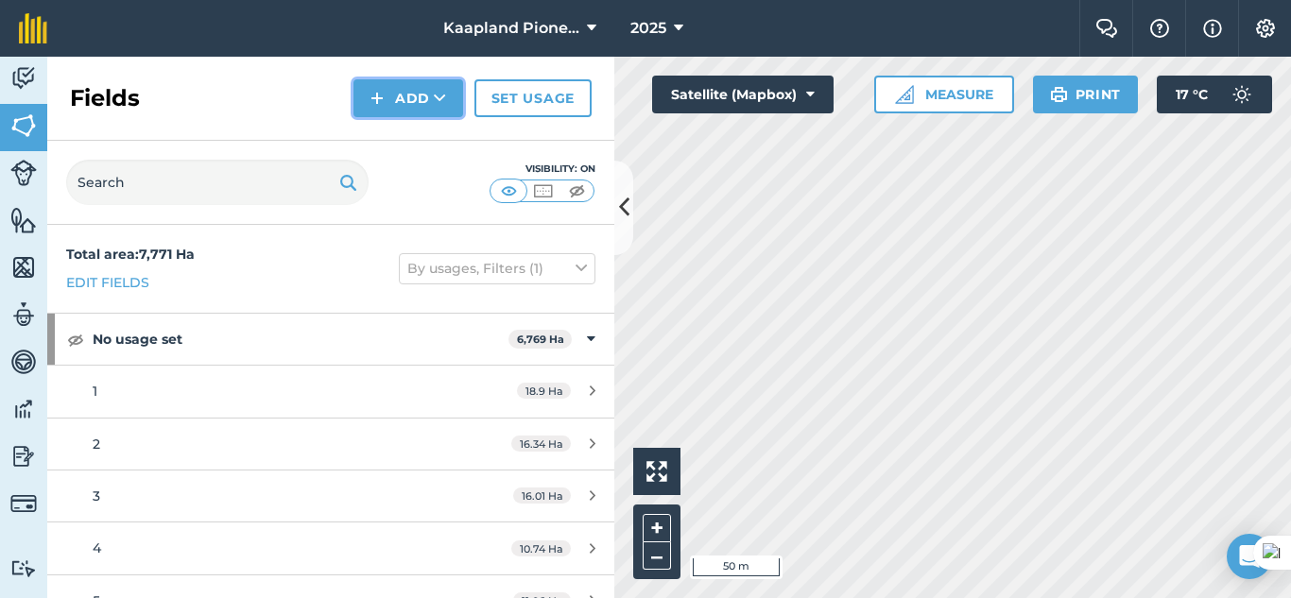
click at [398, 102] on button "Add" at bounding box center [408, 98] width 110 height 38
click at [425, 140] on link "Draw" at bounding box center [408, 141] width 104 height 42
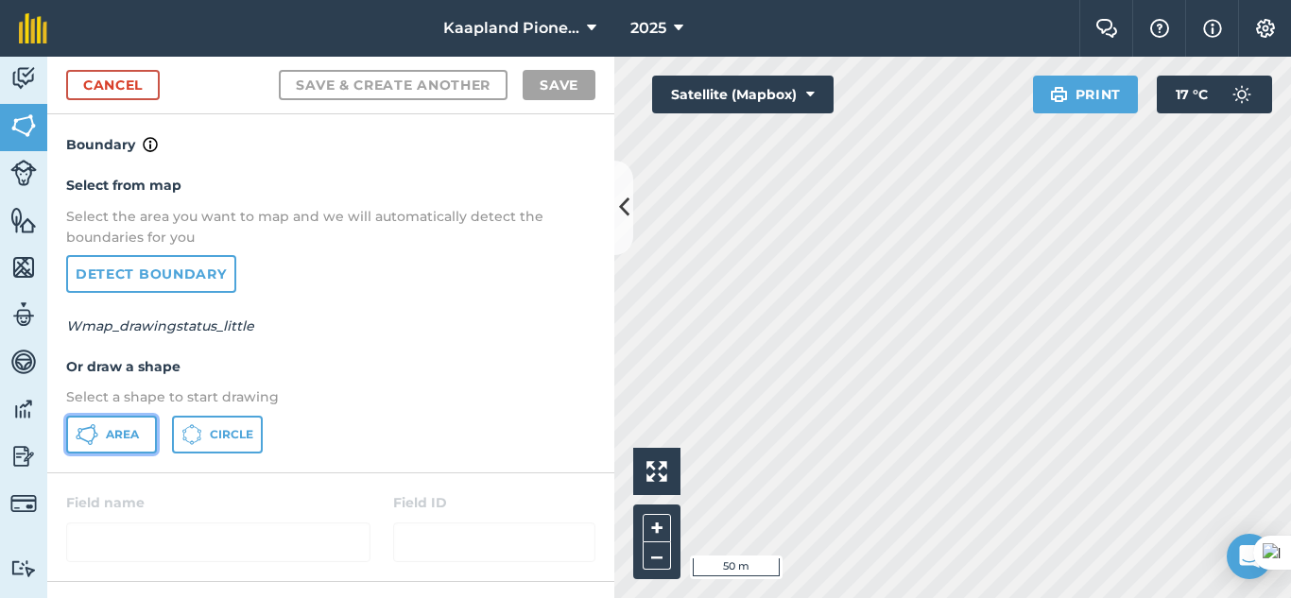
drag, startPoint x: 144, startPoint y: 429, endPoint x: 220, endPoint y: 423, distance: 76.8
click at [144, 426] on button "Area" at bounding box center [111, 435] width 91 height 38
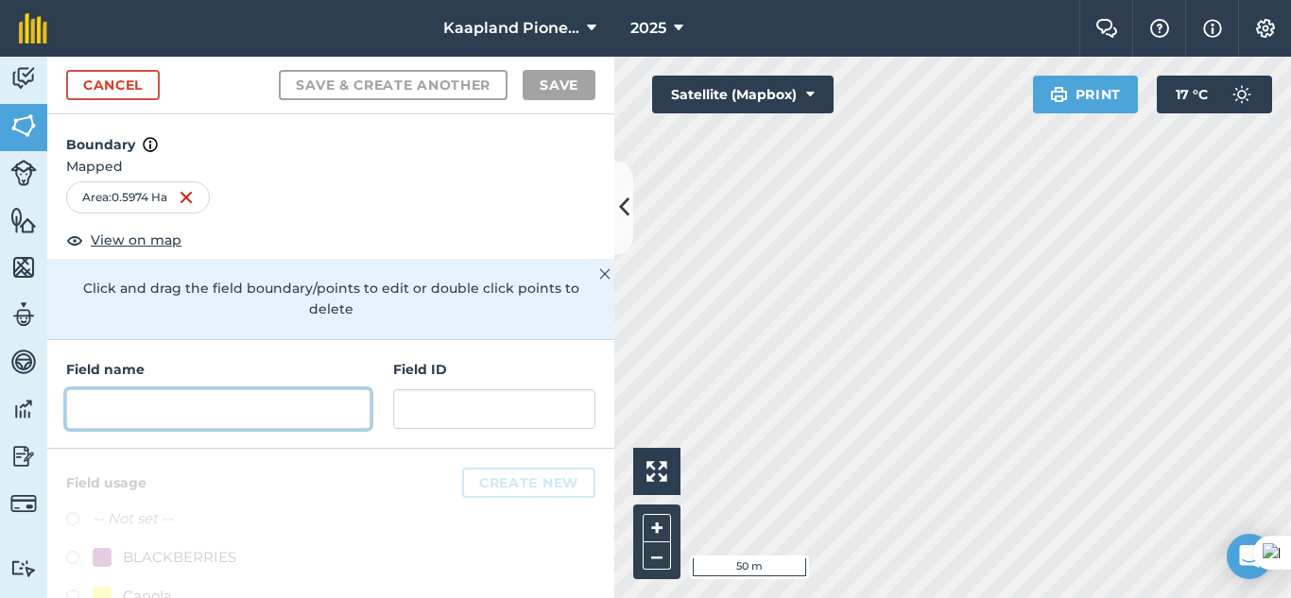
click at [237, 406] on input "text" at bounding box center [218, 409] width 304 height 40
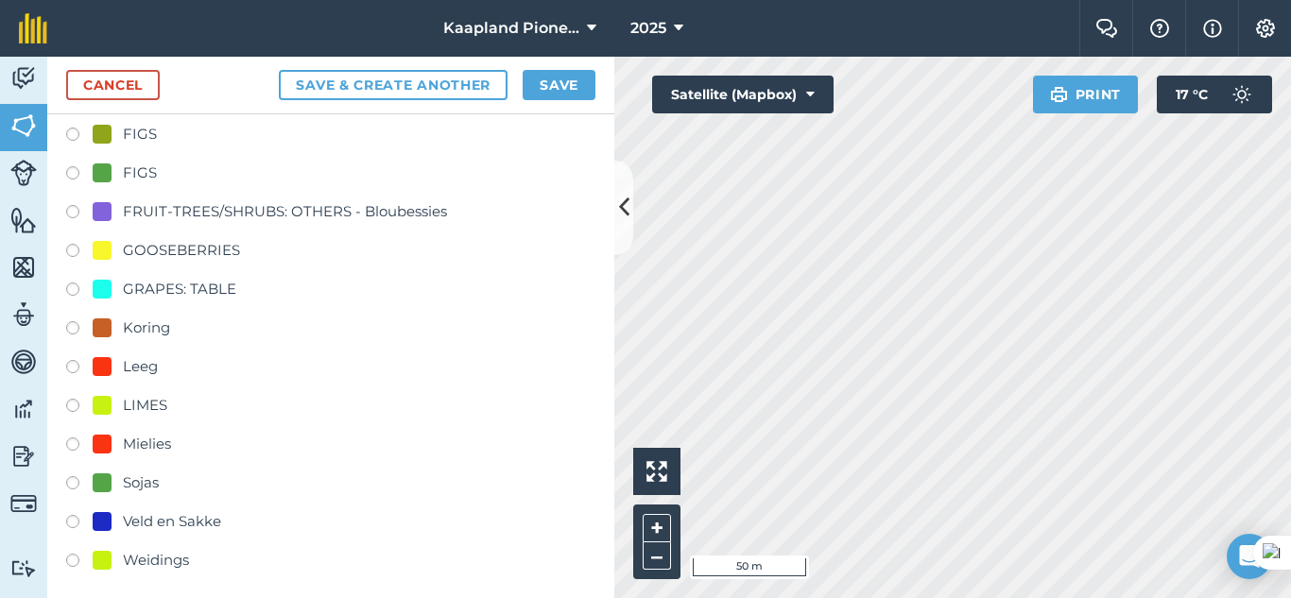
scroll to position [588, 0]
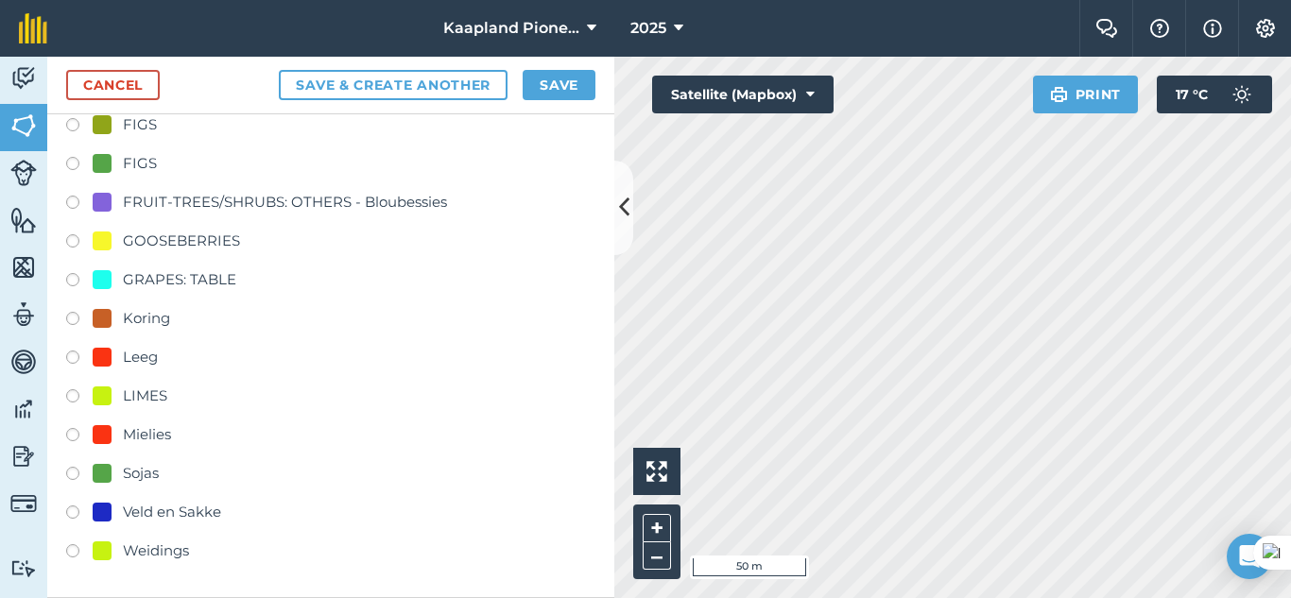
type input "Blok 16"
click at [67, 359] on label at bounding box center [79, 360] width 26 height 19
radio input "true"
click at [564, 84] on button "Save" at bounding box center [559, 85] width 73 height 30
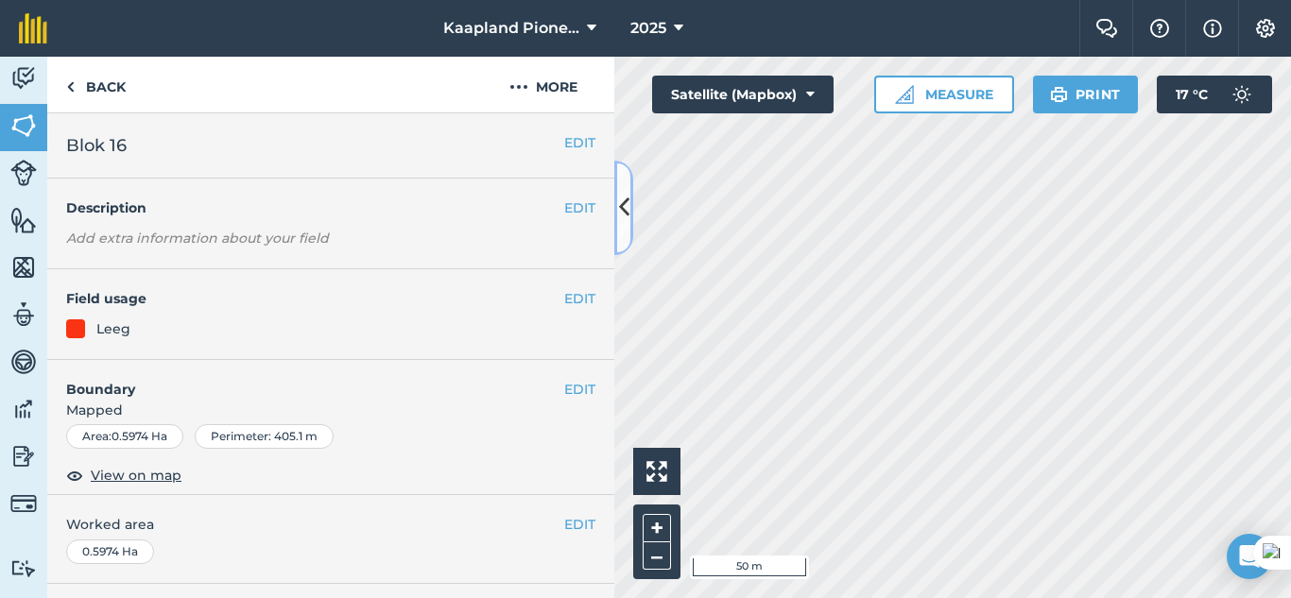
click at [626, 216] on icon at bounding box center [624, 207] width 10 height 33
